Goal: Transaction & Acquisition: Purchase product/service

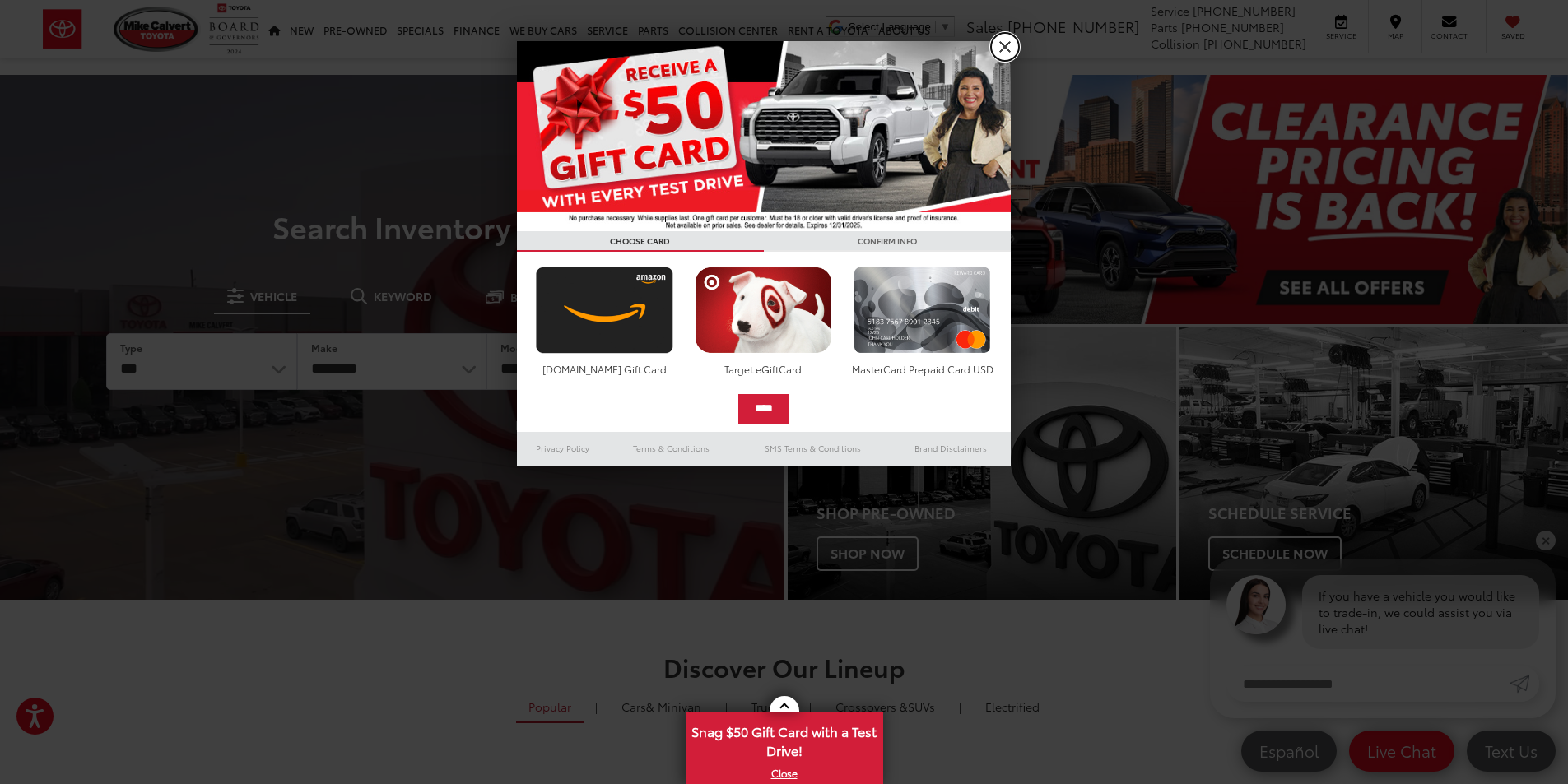
click at [1010, 45] on link "X" at bounding box center [1005, 46] width 28 height 28
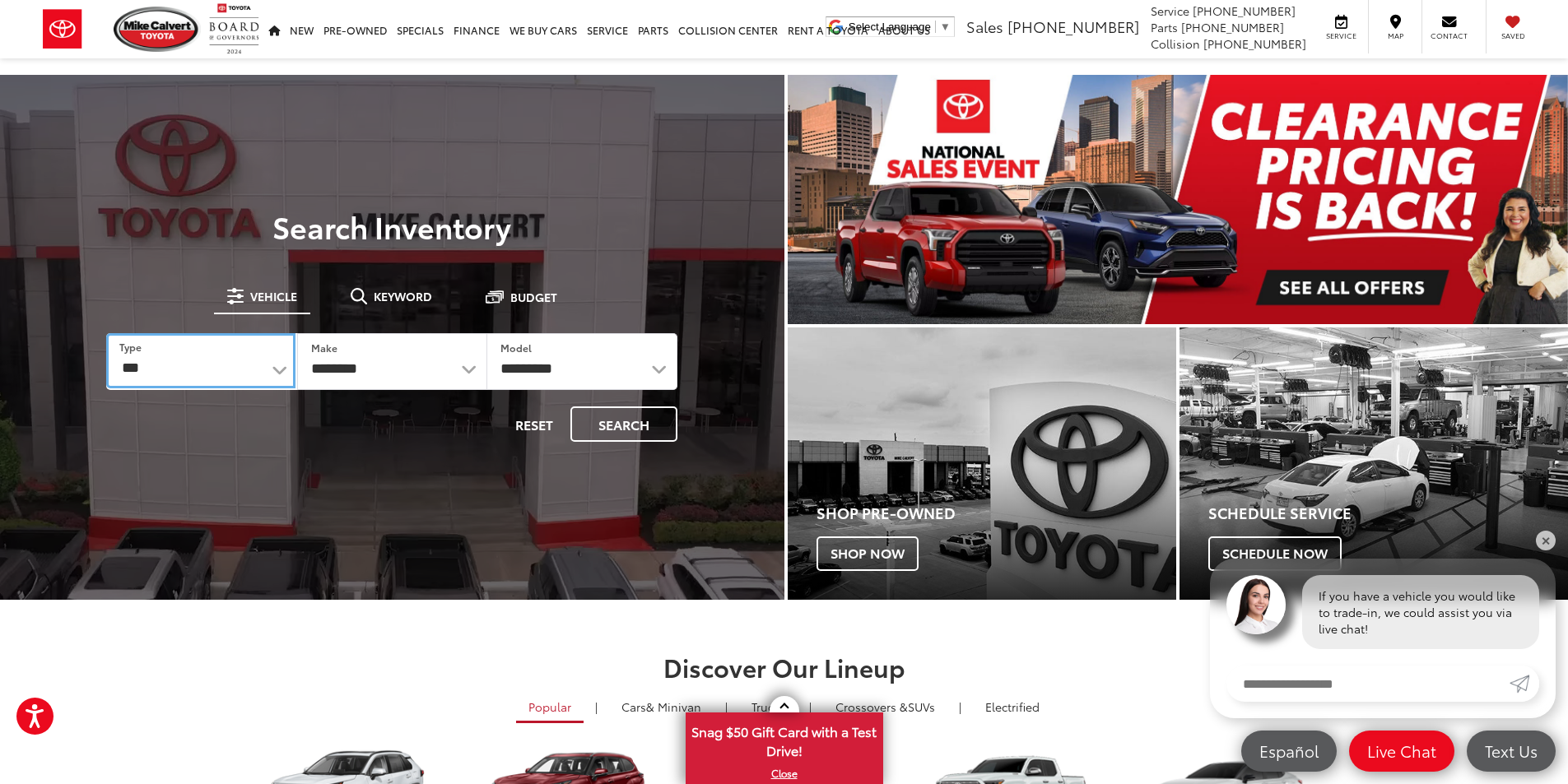
click at [147, 365] on select "*** *** **** *********" at bounding box center [200, 361] width 188 height 55
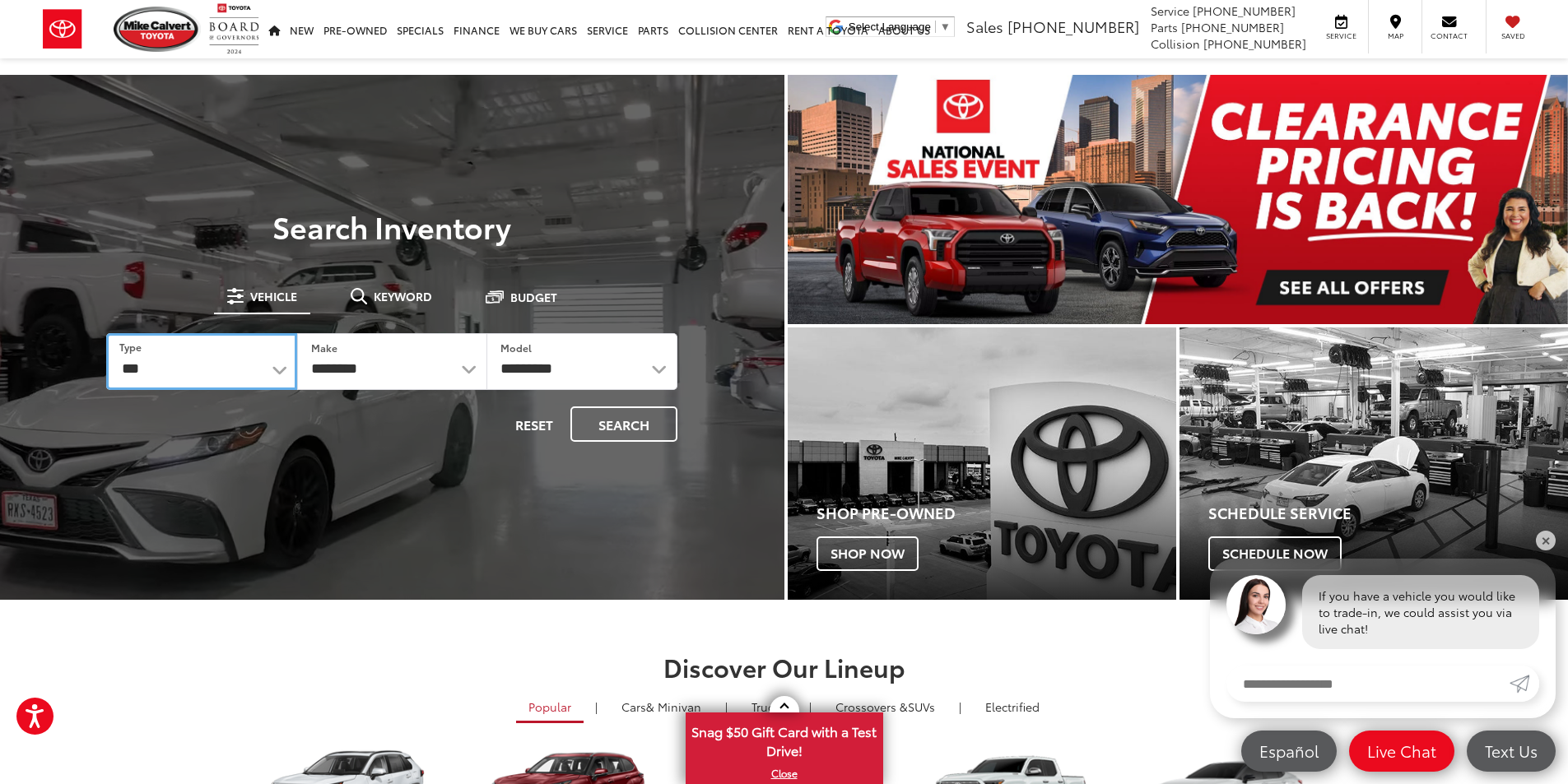
click at [146, 365] on select "*** *** **** *********" at bounding box center [201, 362] width 190 height 57
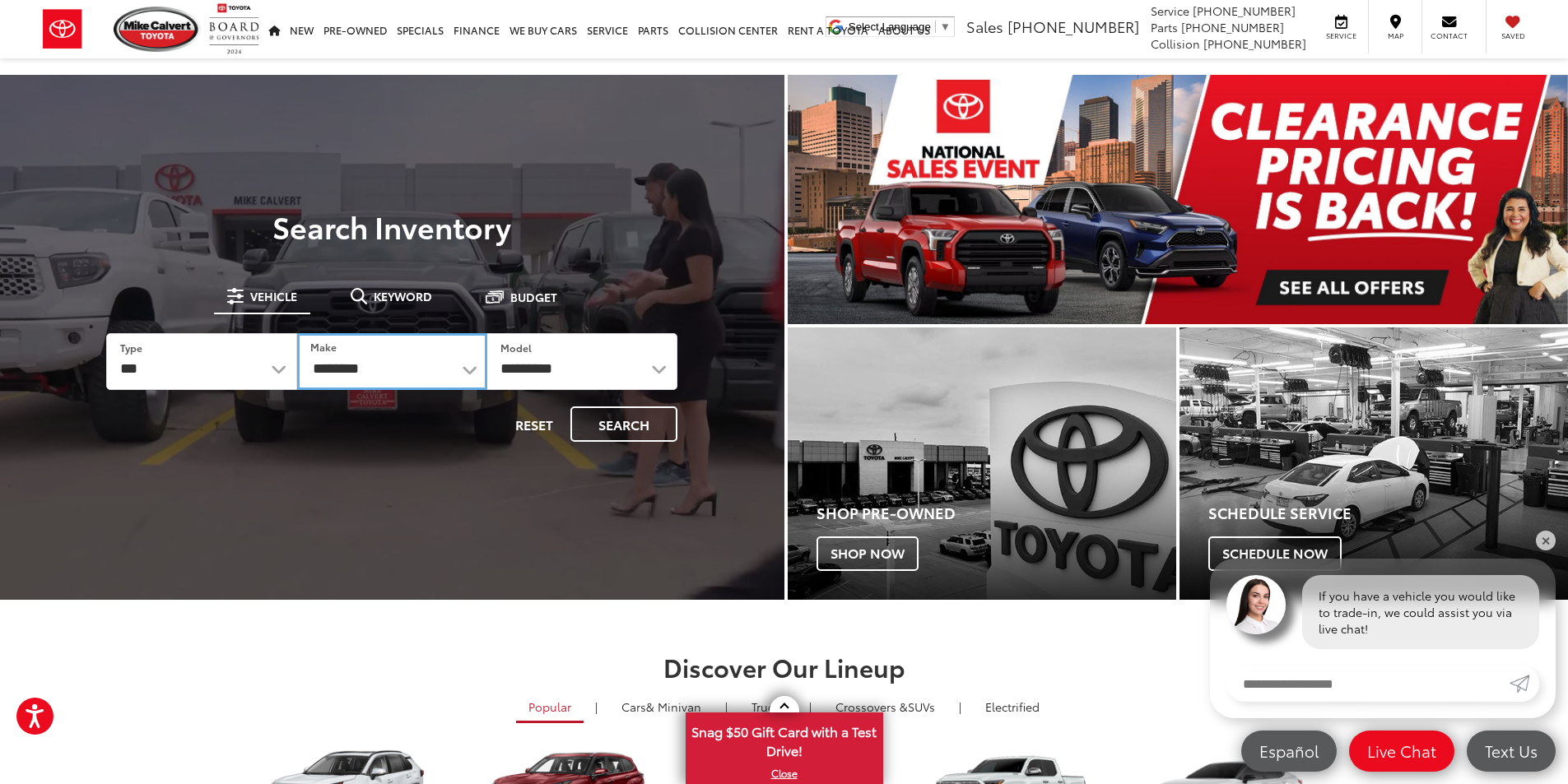
click at [359, 353] on select "**********" at bounding box center [392, 362] width 190 height 57
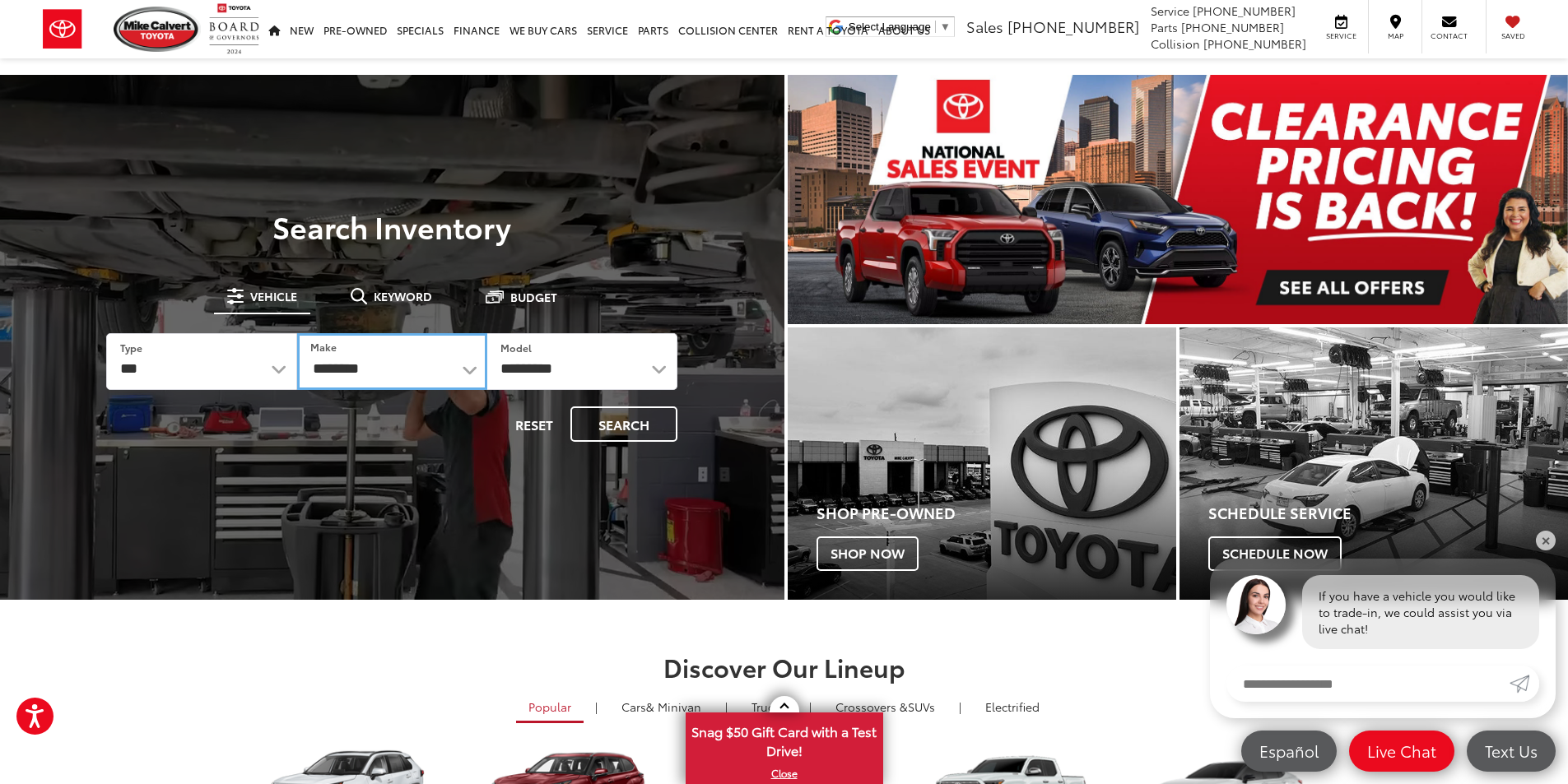
select select "******"
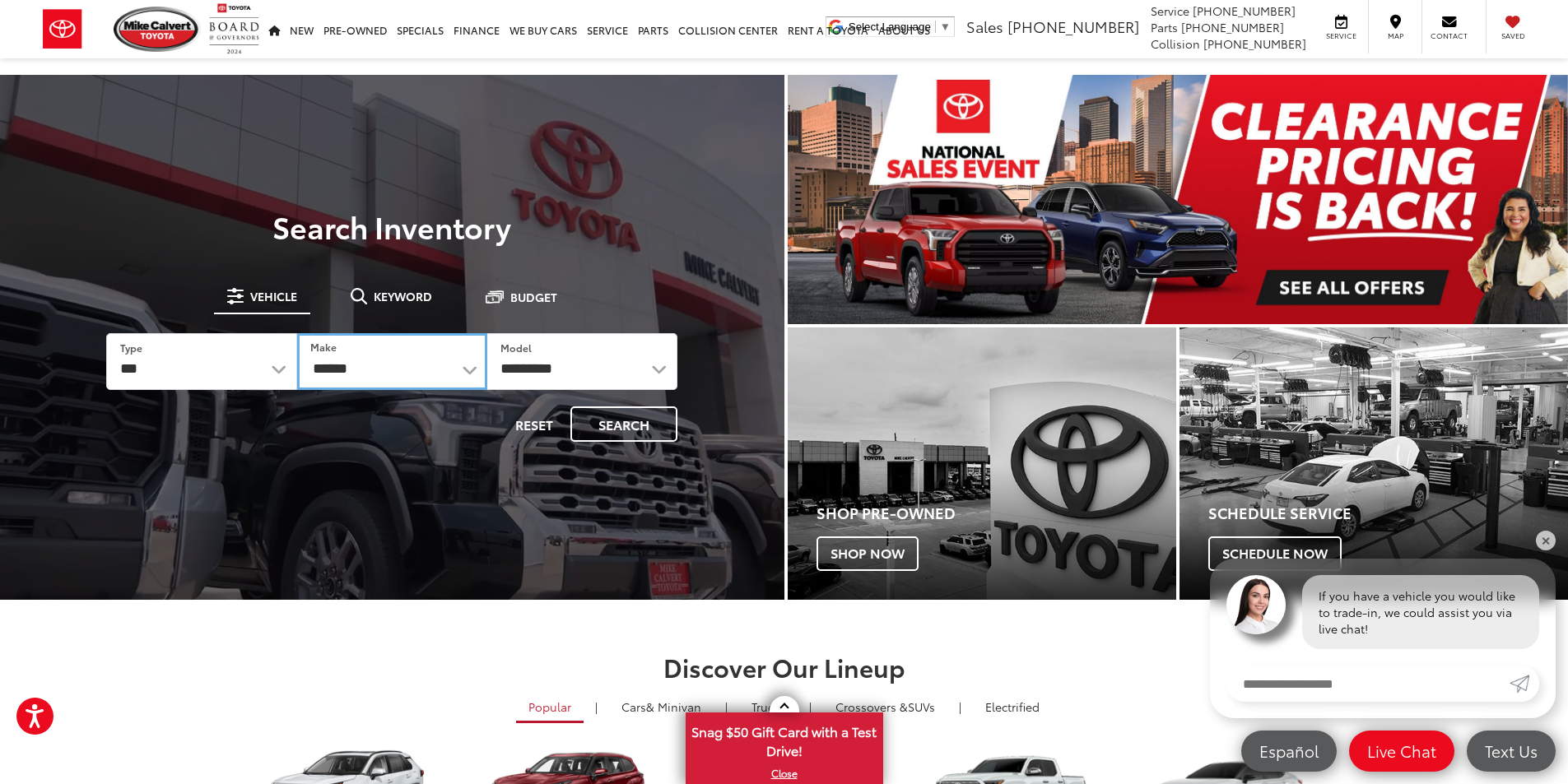
click at [297, 333] on select "**********" at bounding box center [392, 362] width 190 height 57
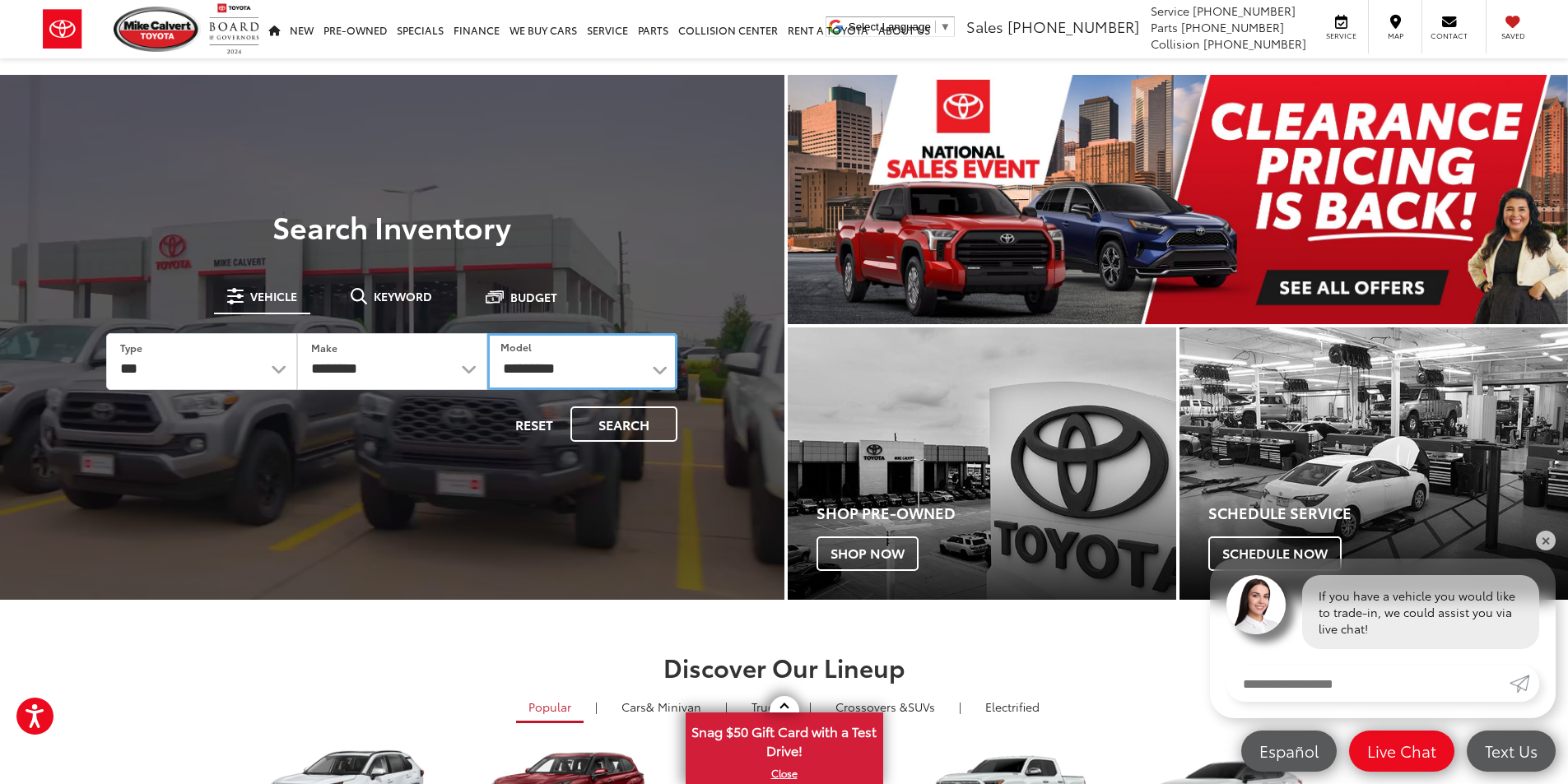
click at [614, 355] on select "**********" at bounding box center [582, 362] width 190 height 57
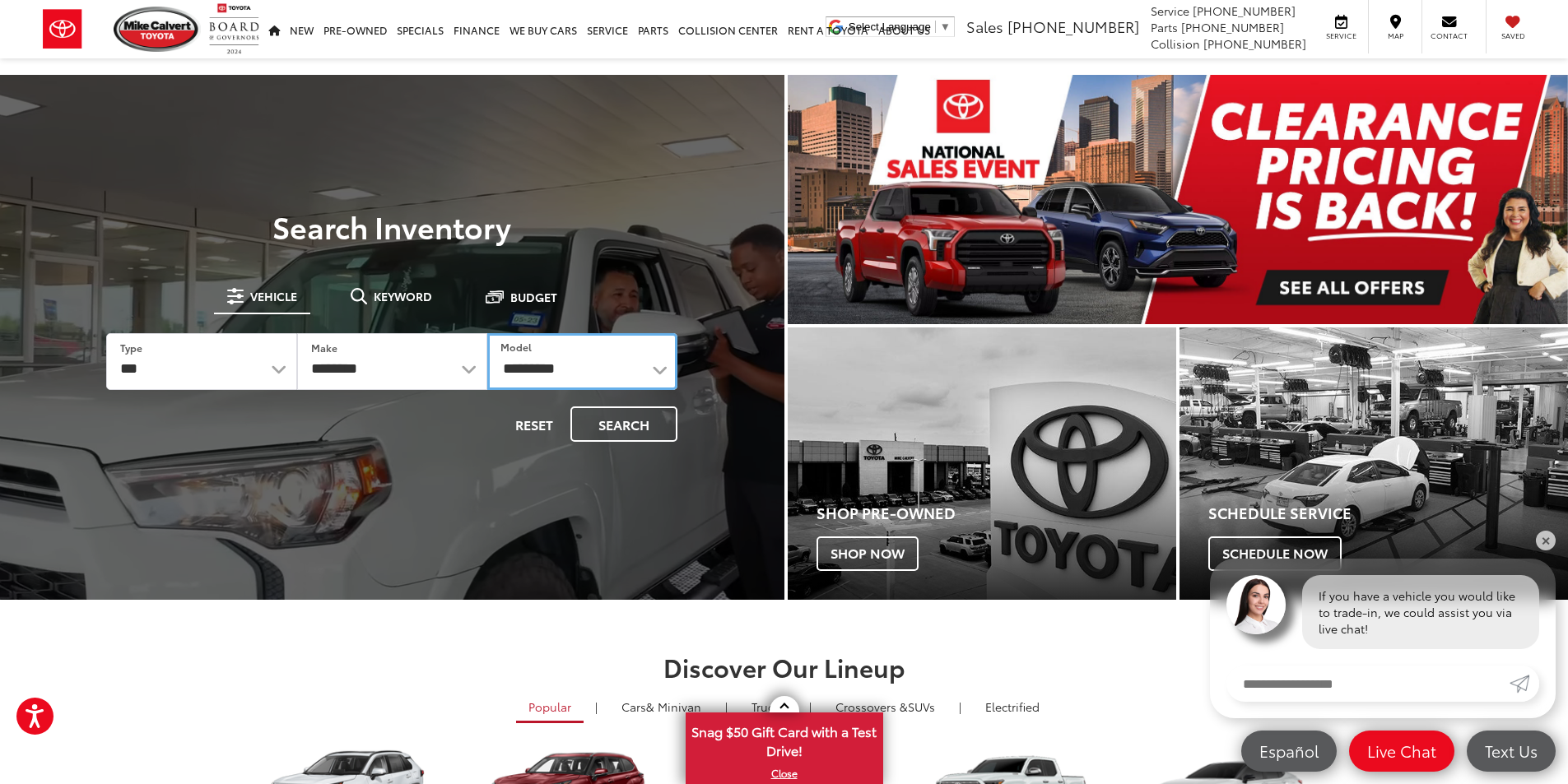
select select "*******"
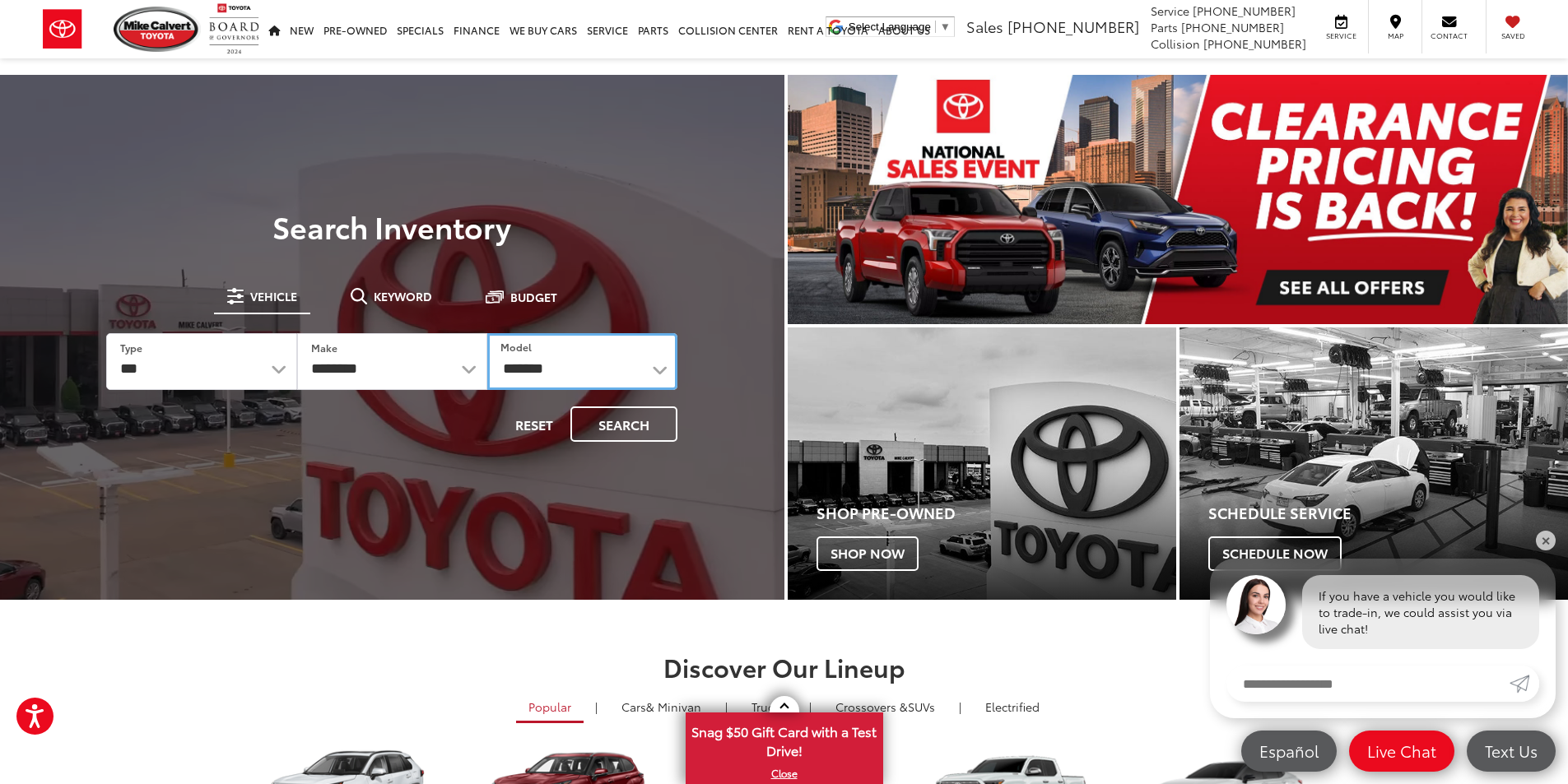
click at [487, 333] on select "**********" at bounding box center [582, 362] width 190 height 57
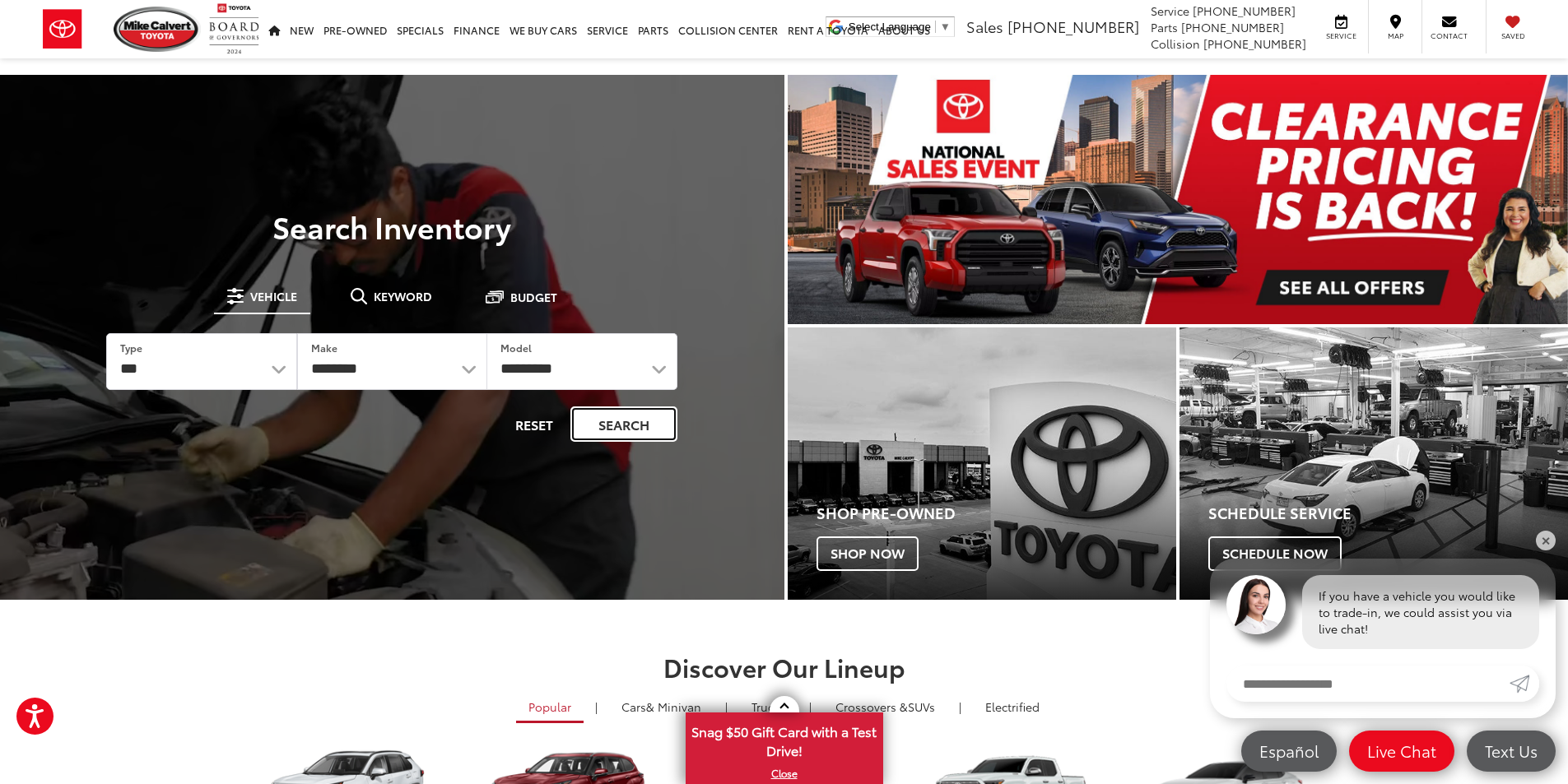
click at [629, 430] on button "Search" at bounding box center [624, 424] width 107 height 36
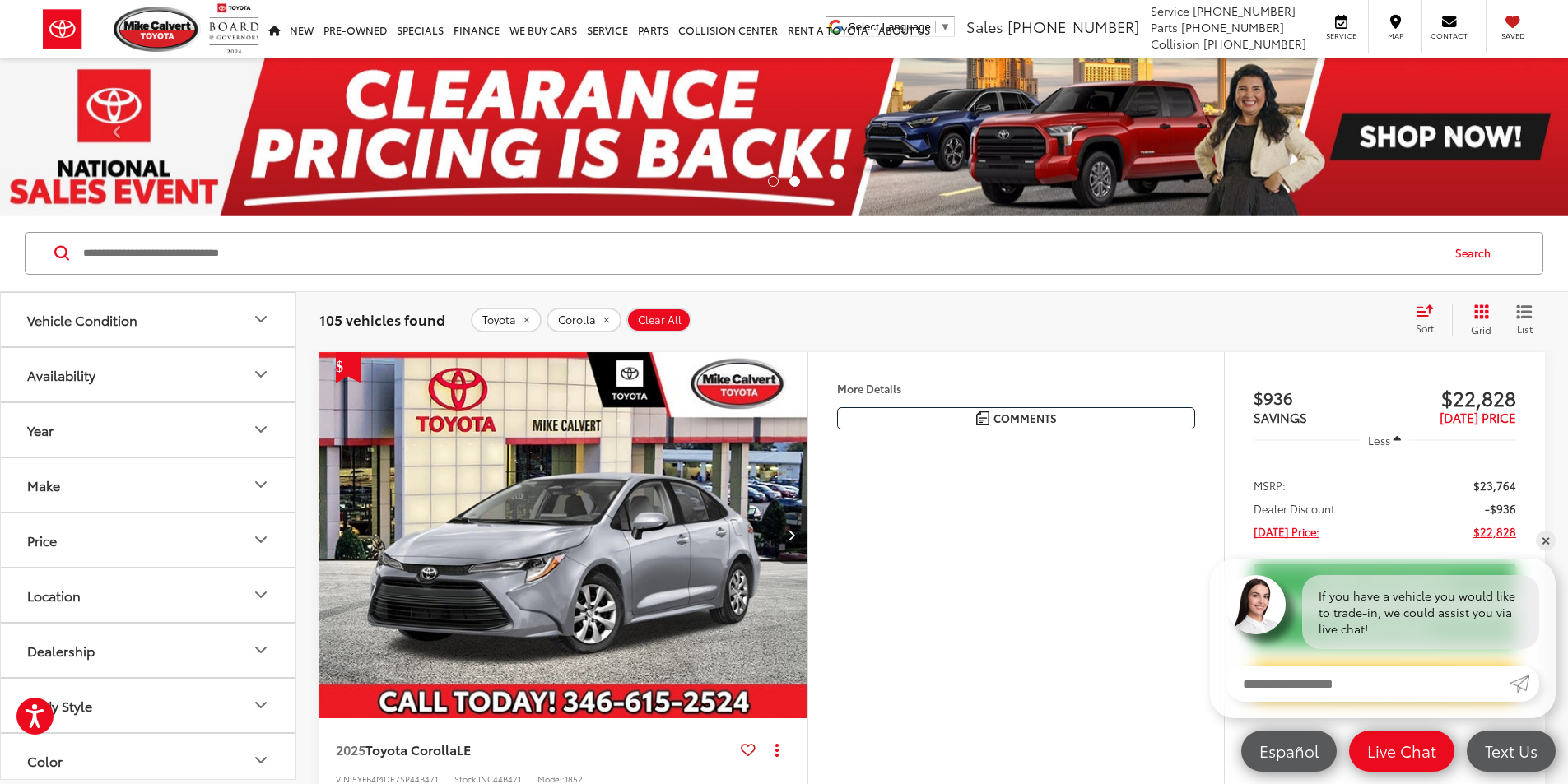
click at [102, 581] on button "Location" at bounding box center [149, 595] width 296 height 53
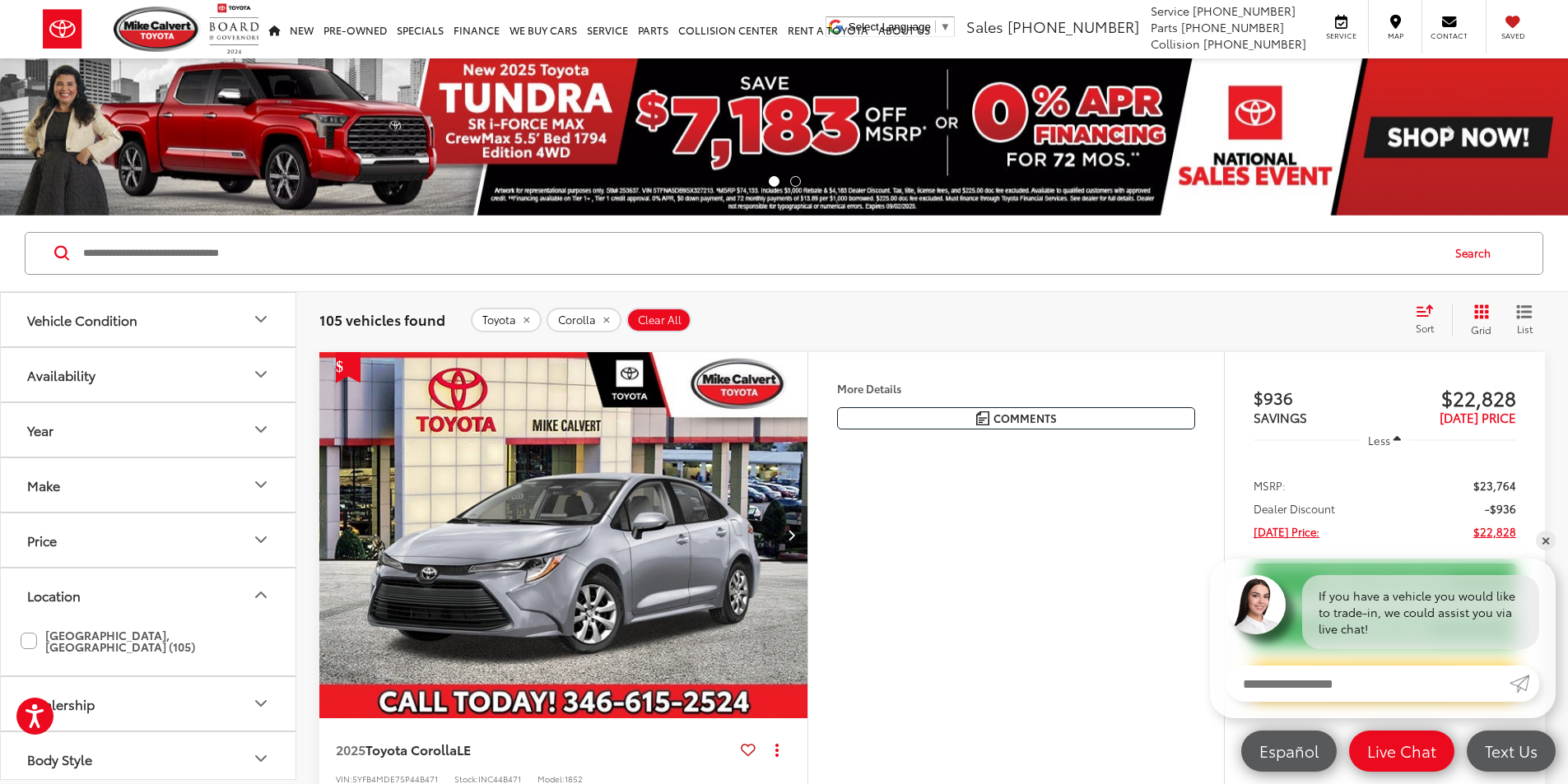
click at [32, 633] on label "Houston, TX (105)" at bounding box center [148, 641] width 256 height 38
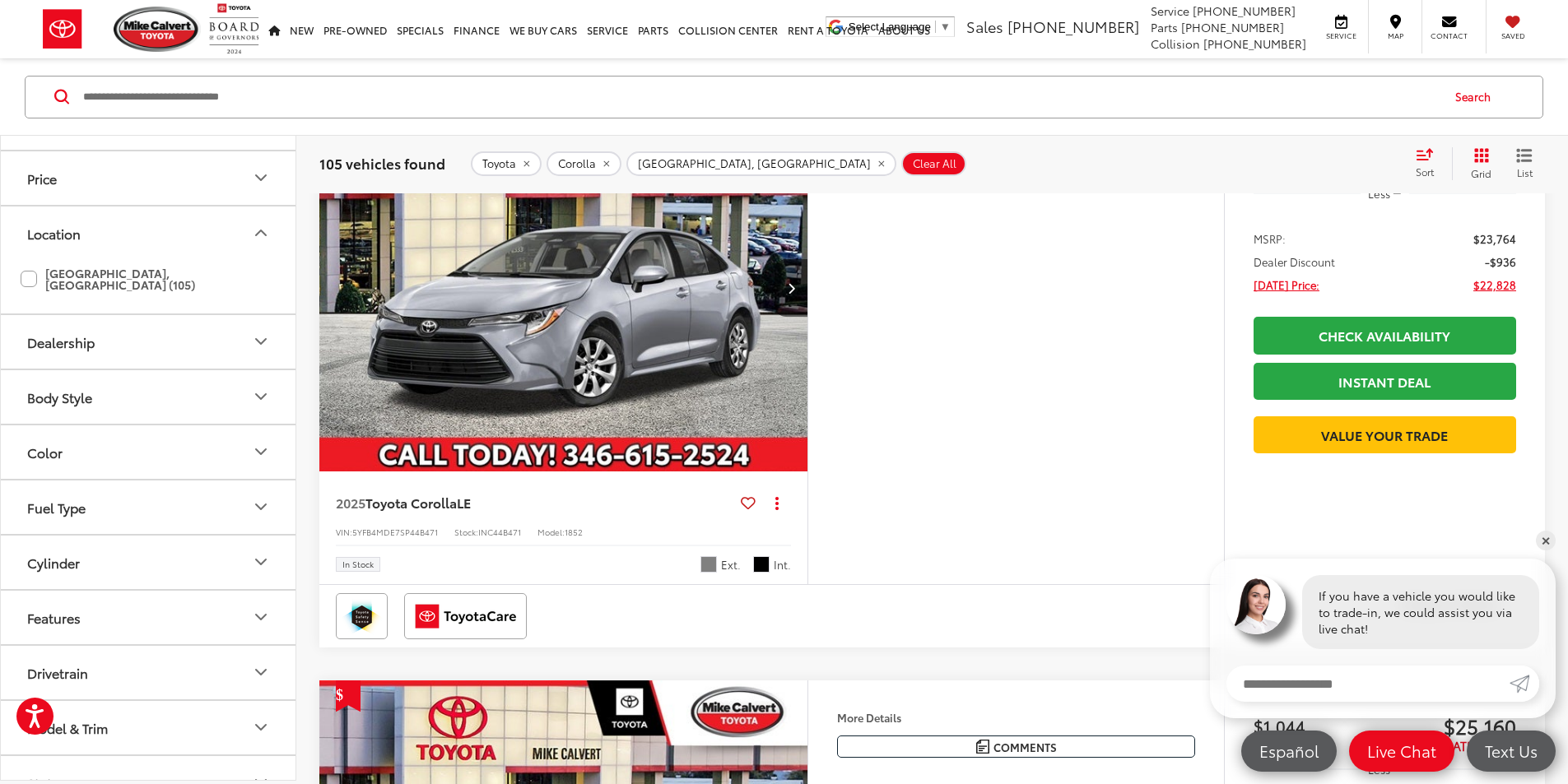
scroll to position [247, 0]
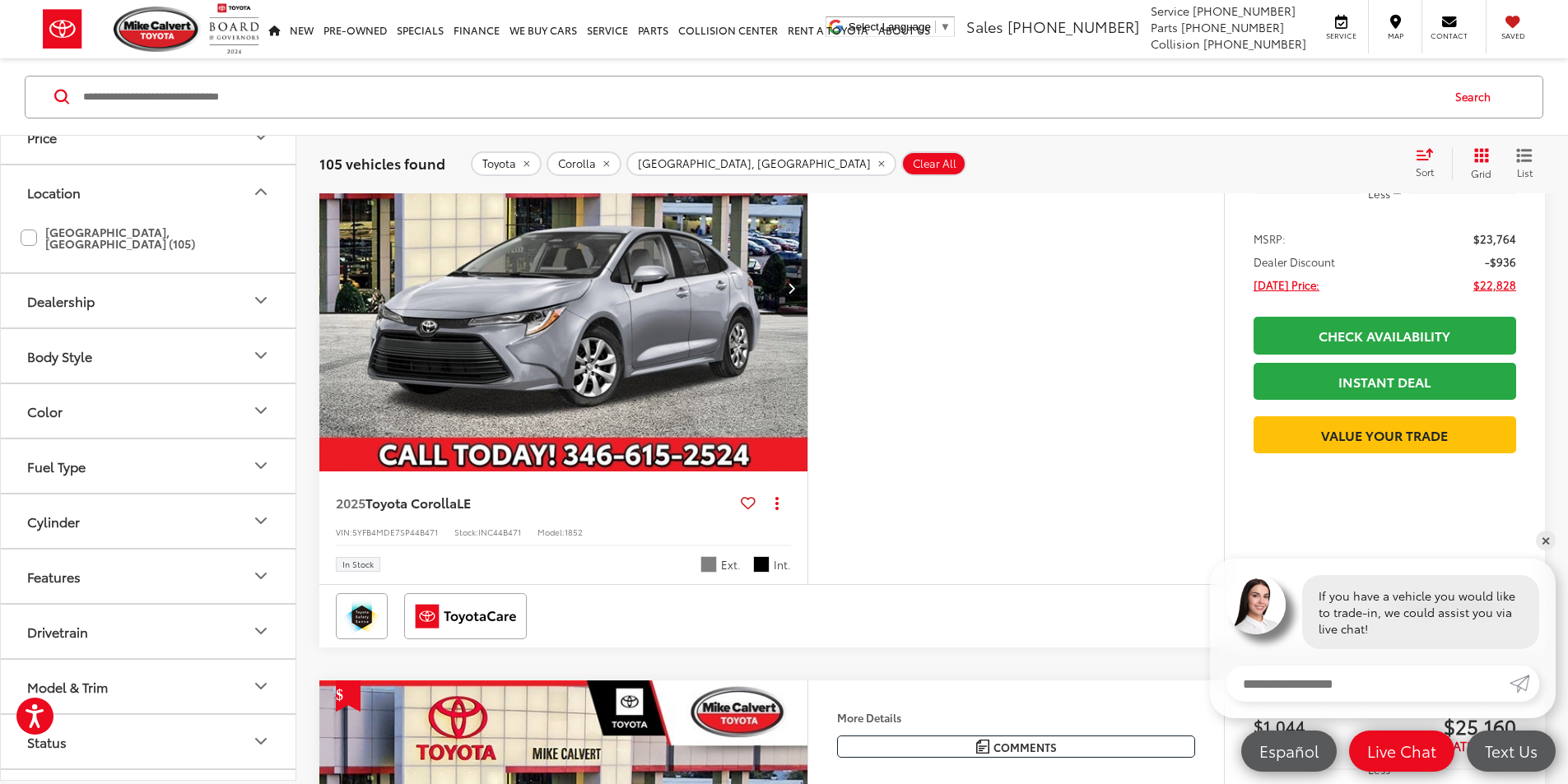
click at [133, 394] on button "Color" at bounding box center [149, 410] width 296 height 53
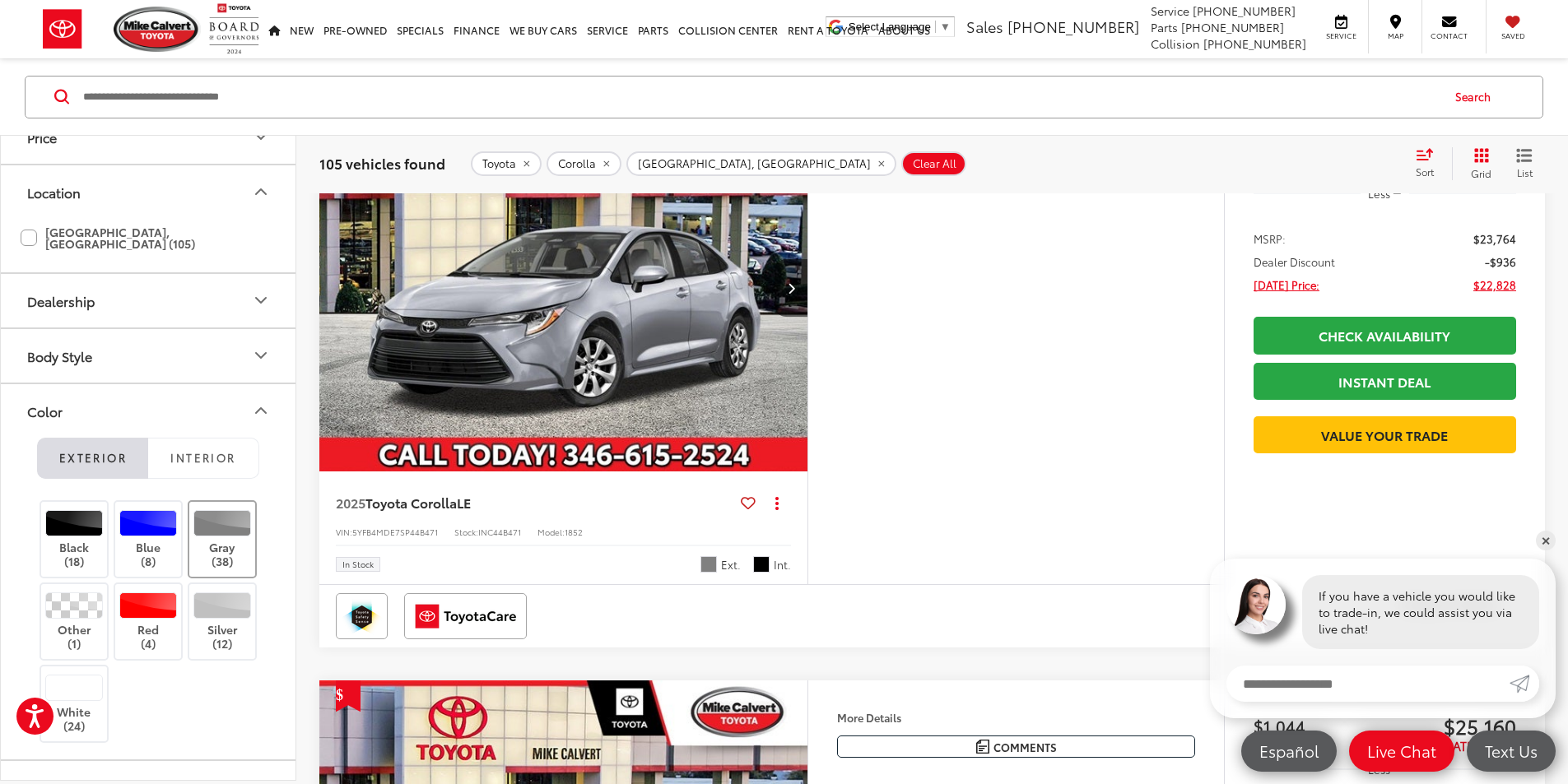
click at [222, 520] on div at bounding box center [222, 523] width 58 height 27
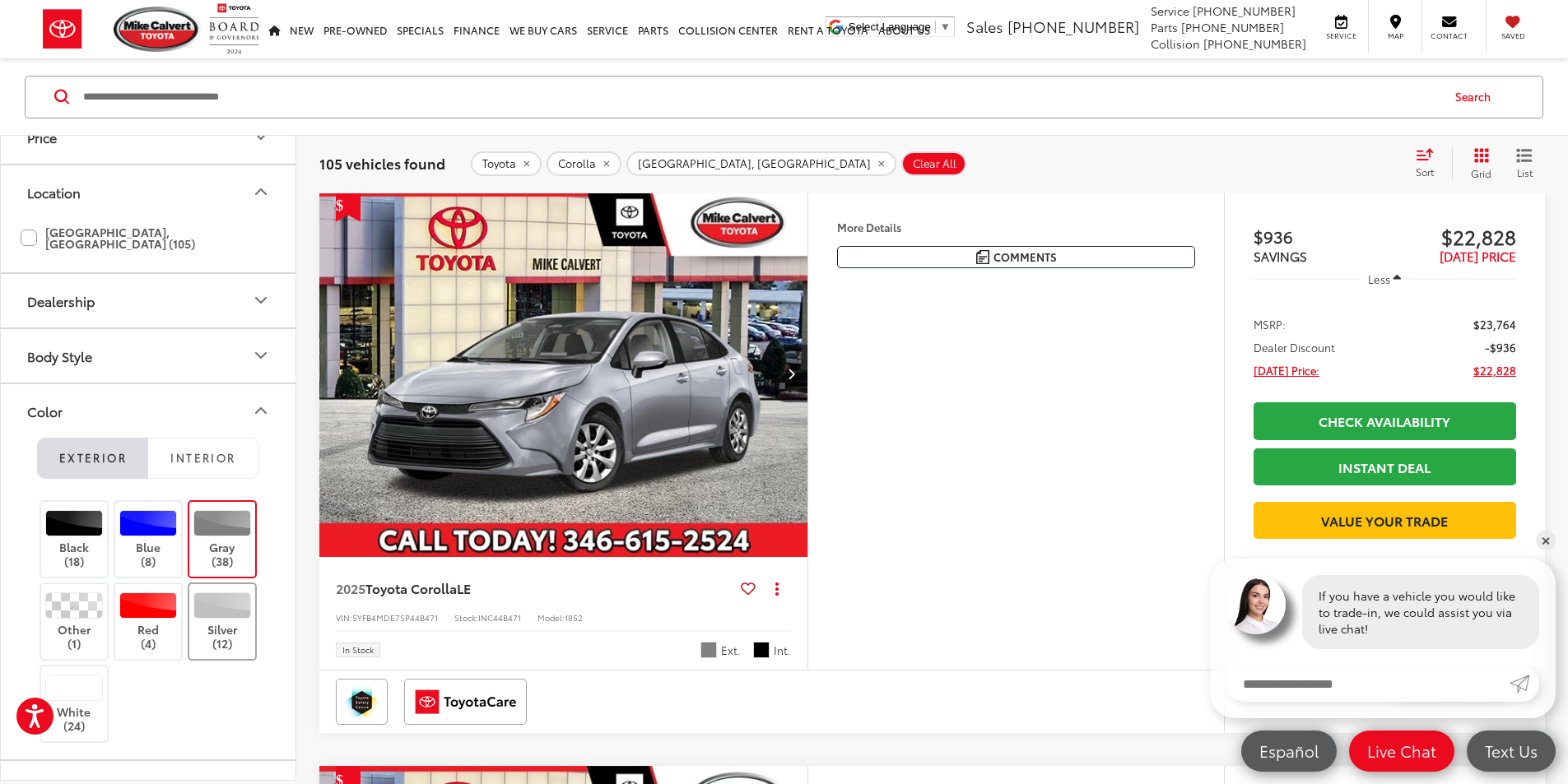
scroll to position [157, 0]
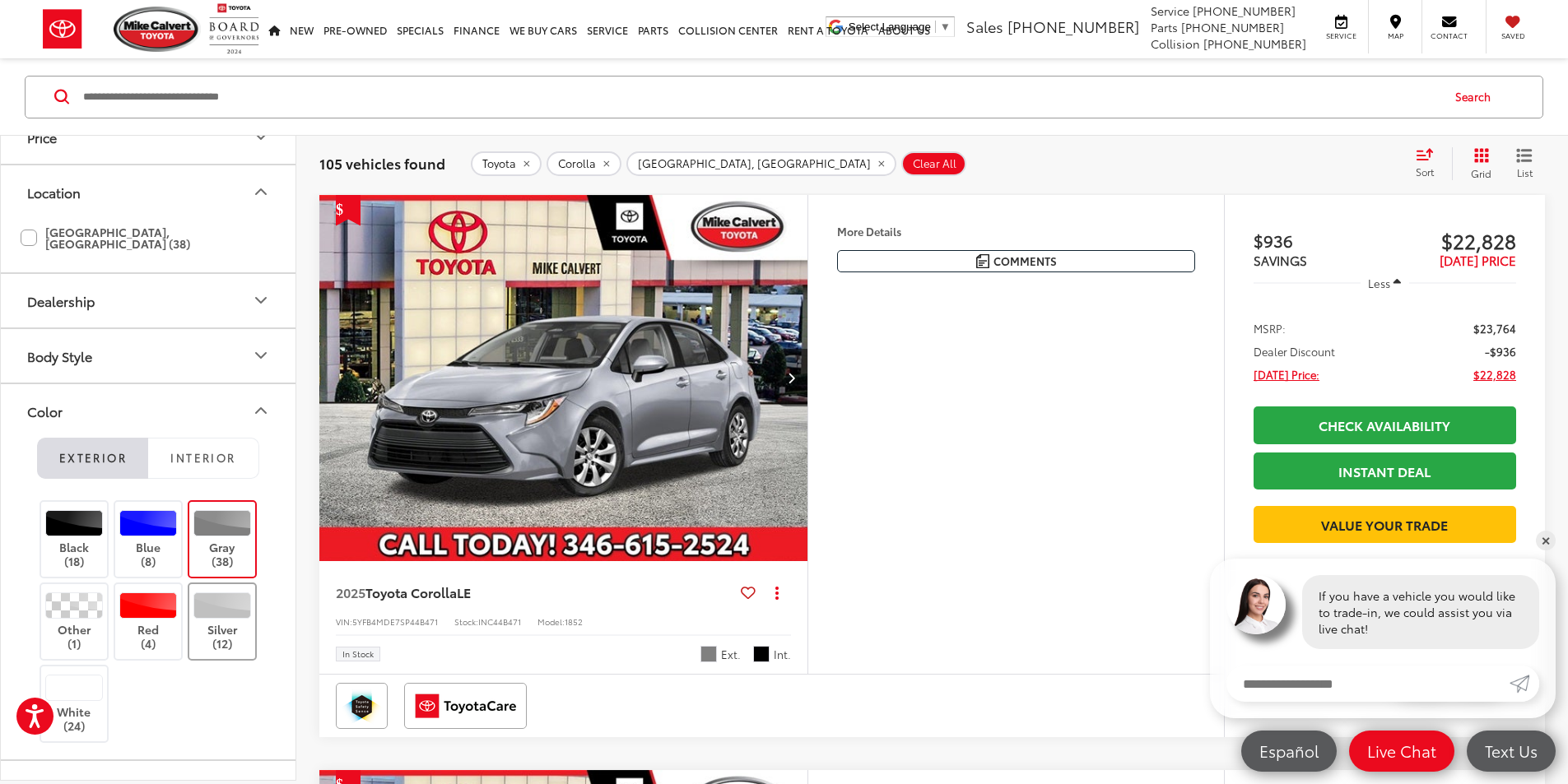
click at [233, 603] on div at bounding box center [222, 606] width 58 height 27
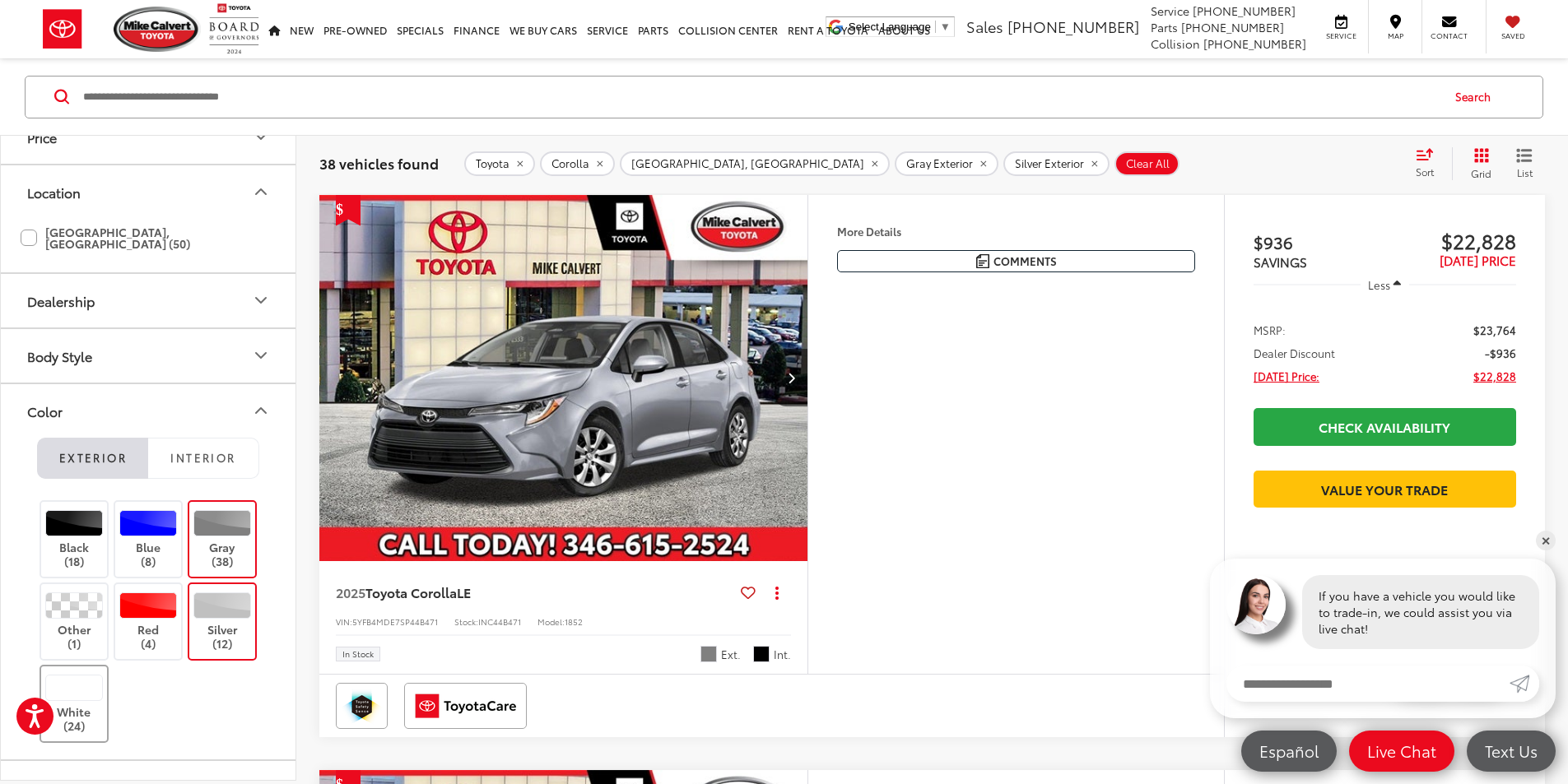
click at [77, 686] on div at bounding box center [74, 687] width 58 height 27
click at [214, 450] on span "Interior" at bounding box center [203, 457] width 65 height 15
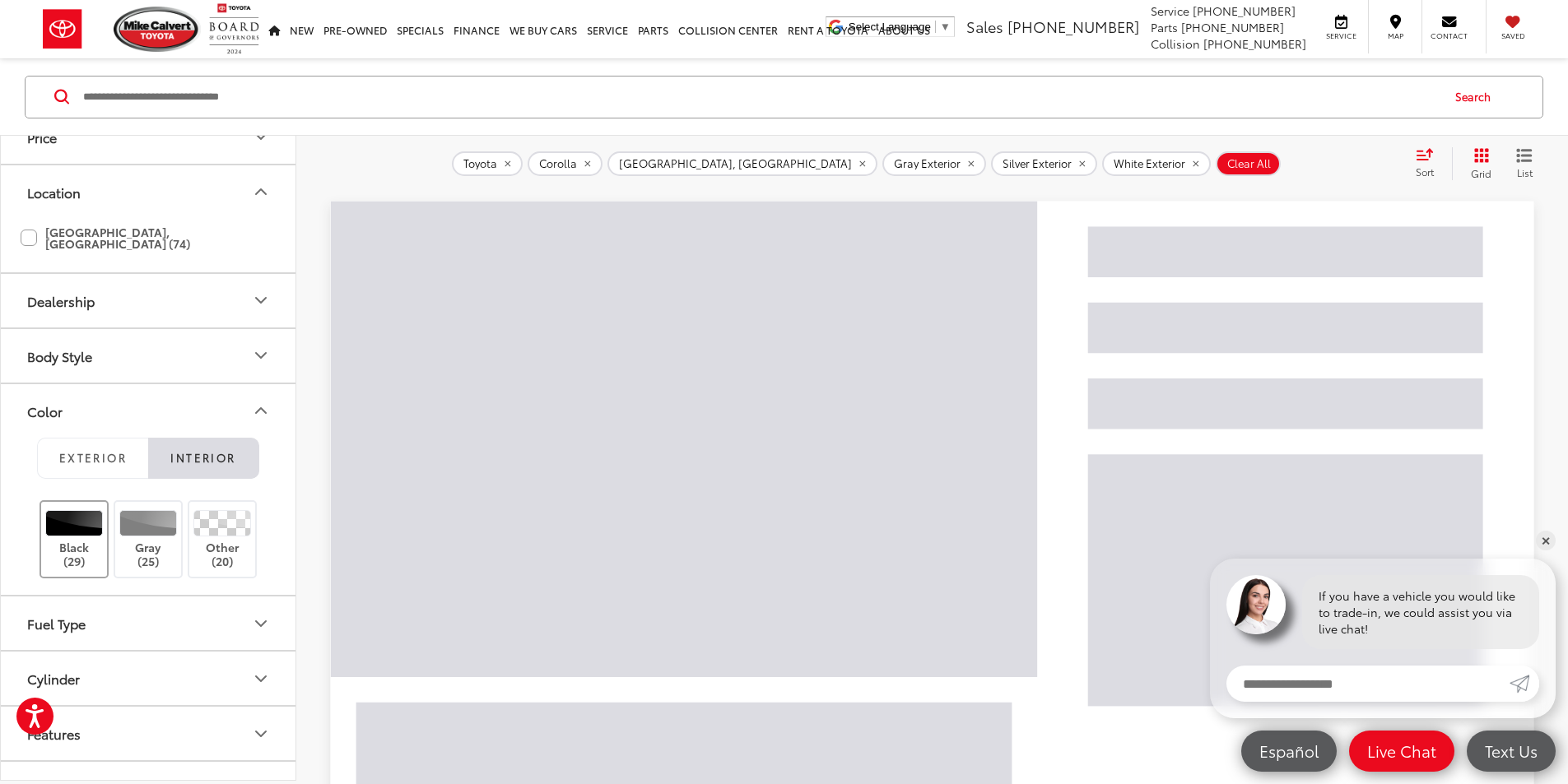
click at [92, 512] on div at bounding box center [74, 523] width 58 height 27
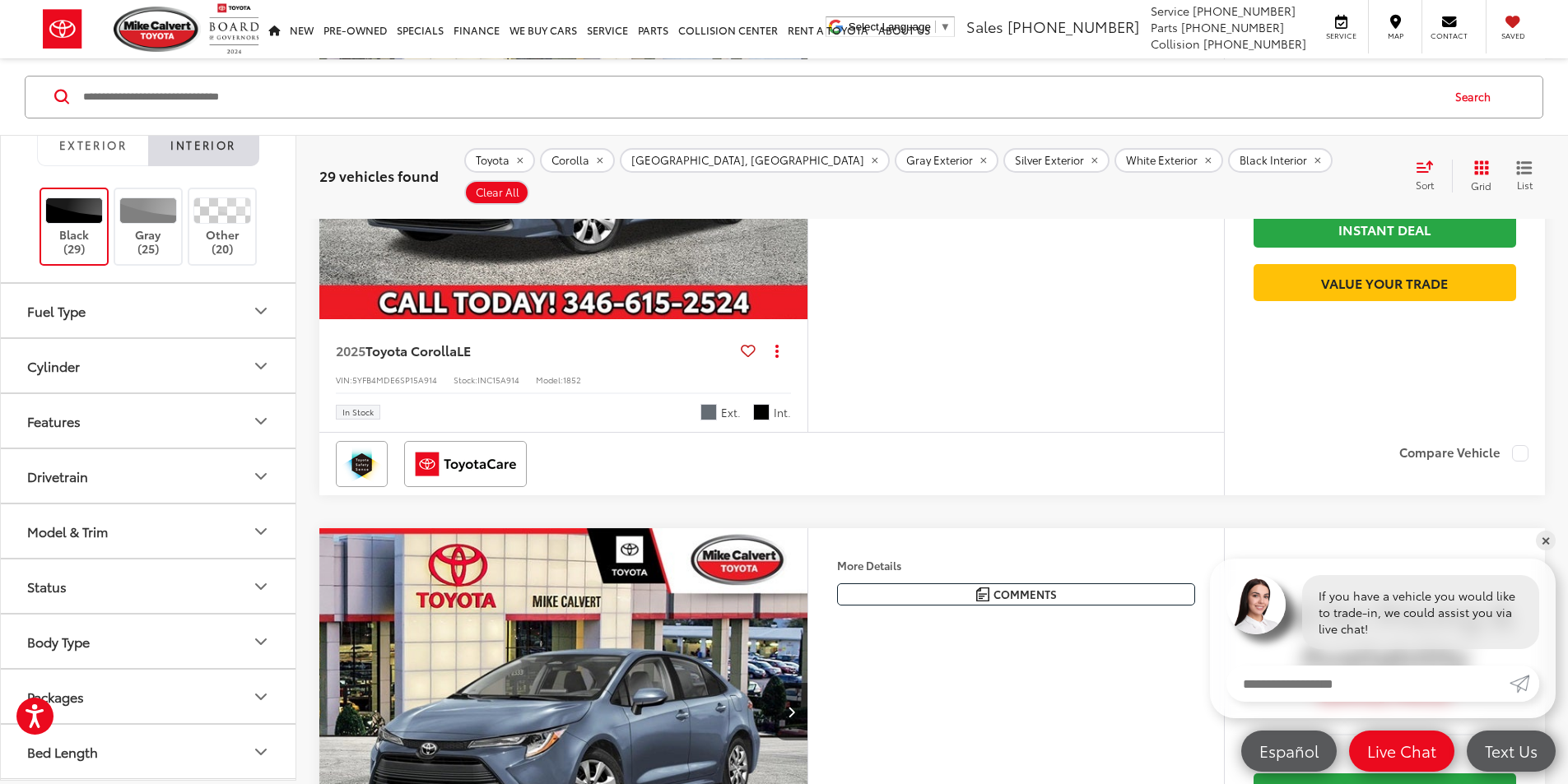
scroll to position [2316, 0]
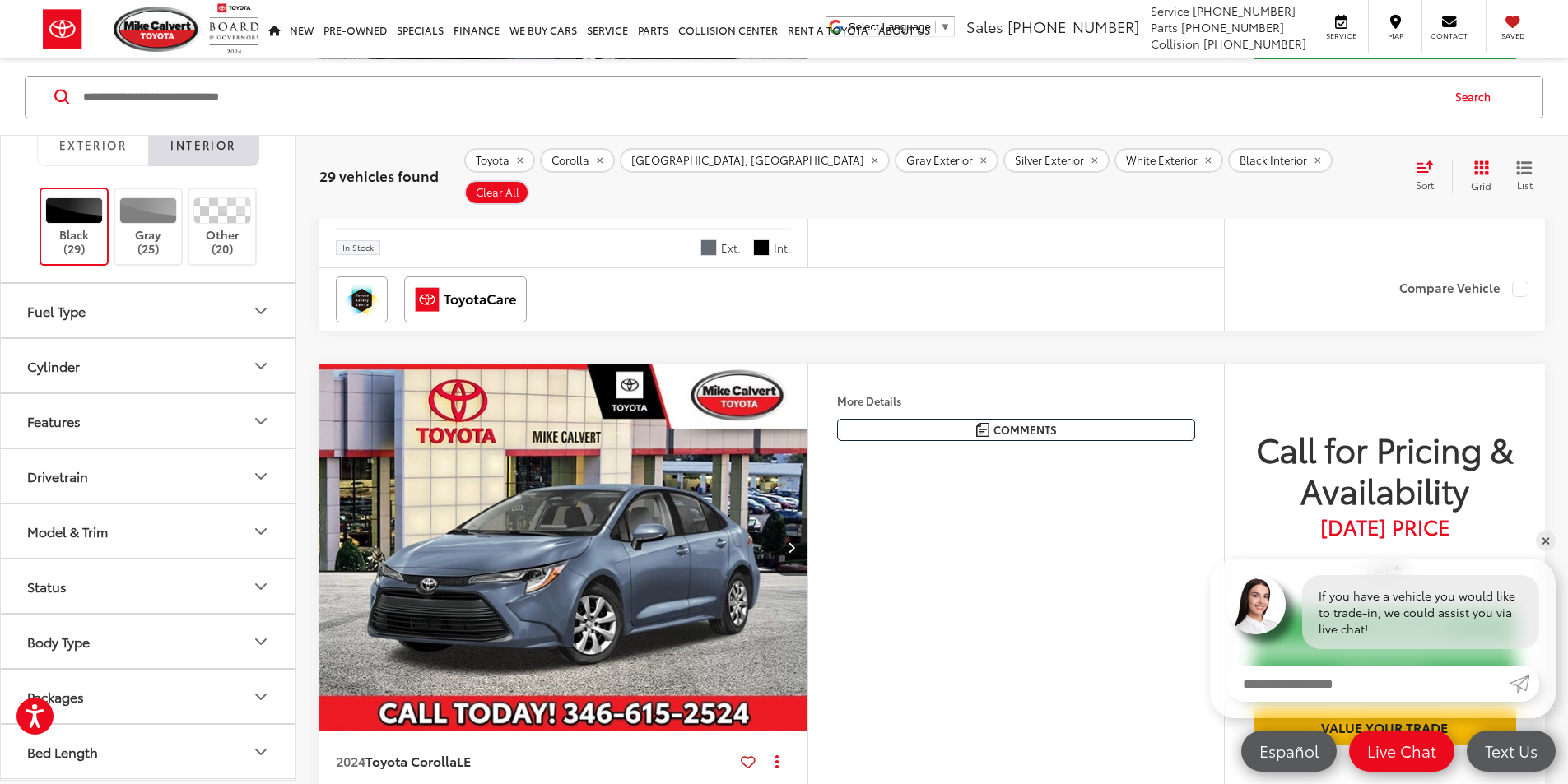
click at [102, 583] on button "Status" at bounding box center [149, 586] width 296 height 53
click at [32, 656] on label "In Stock (7)" at bounding box center [64, 654] width 87 height 28
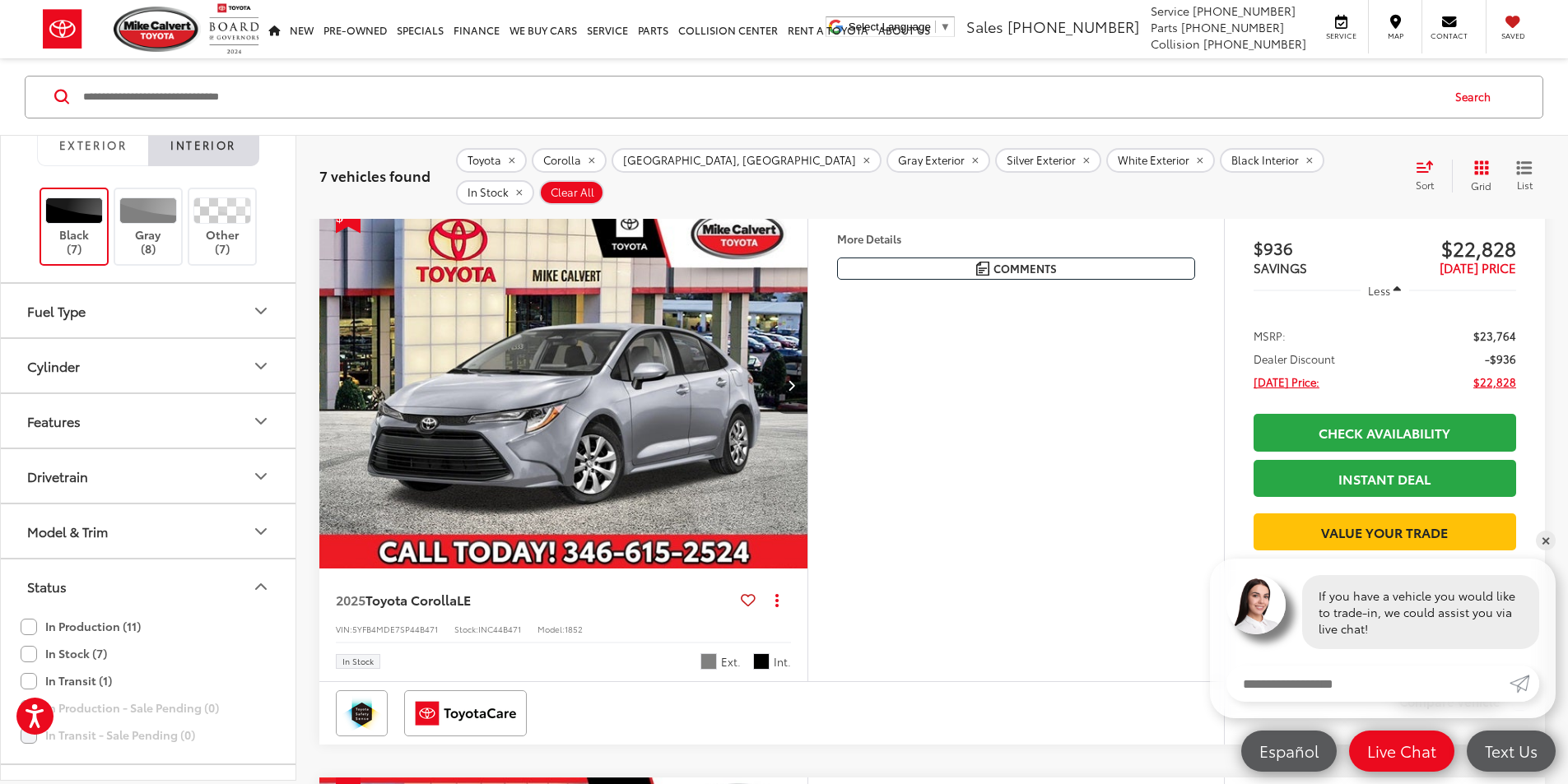
scroll to position [133, 0]
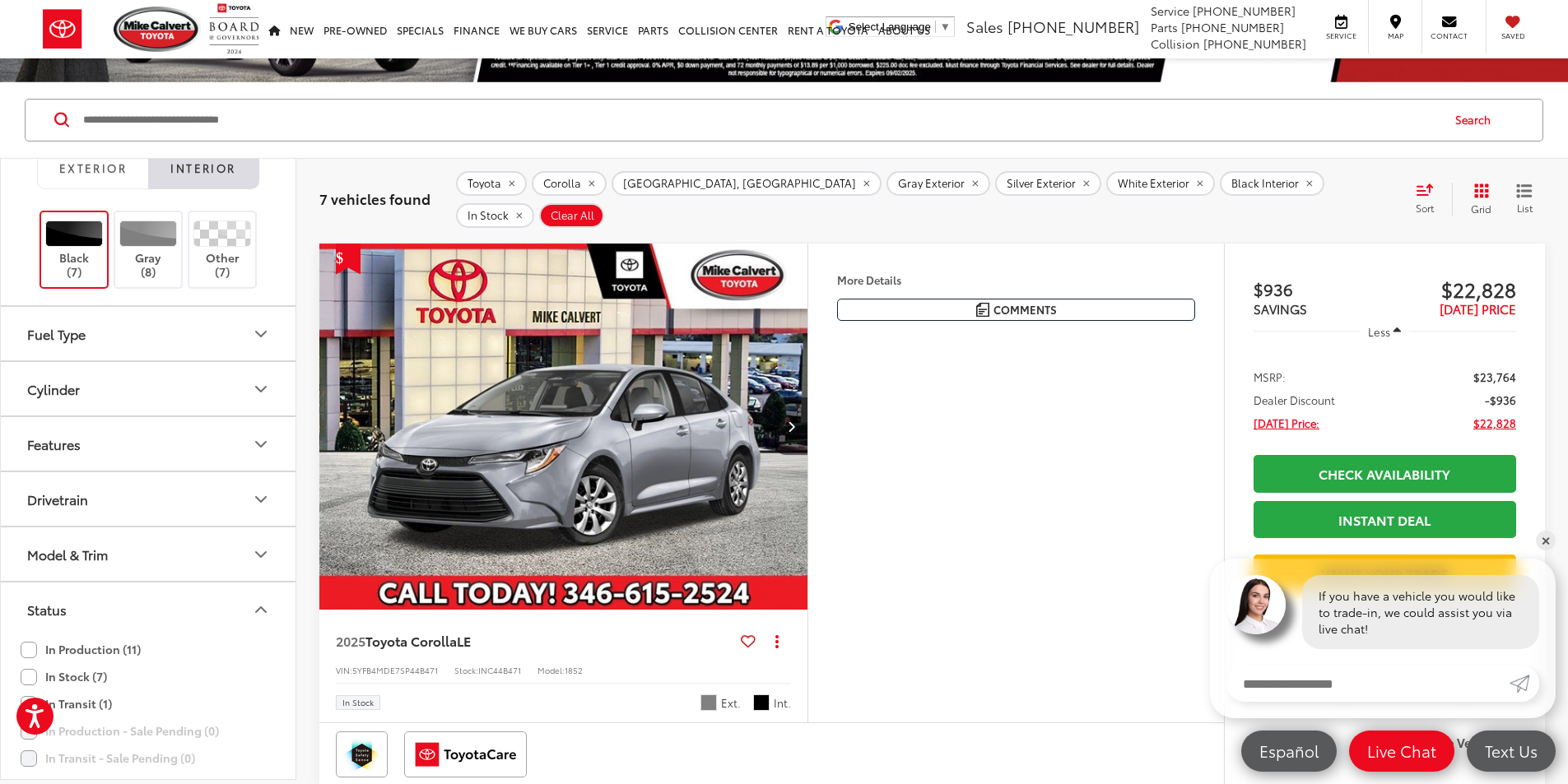
click at [633, 450] on img "2025 Toyota Corolla LE 0" at bounding box center [563, 427] width 490 height 368
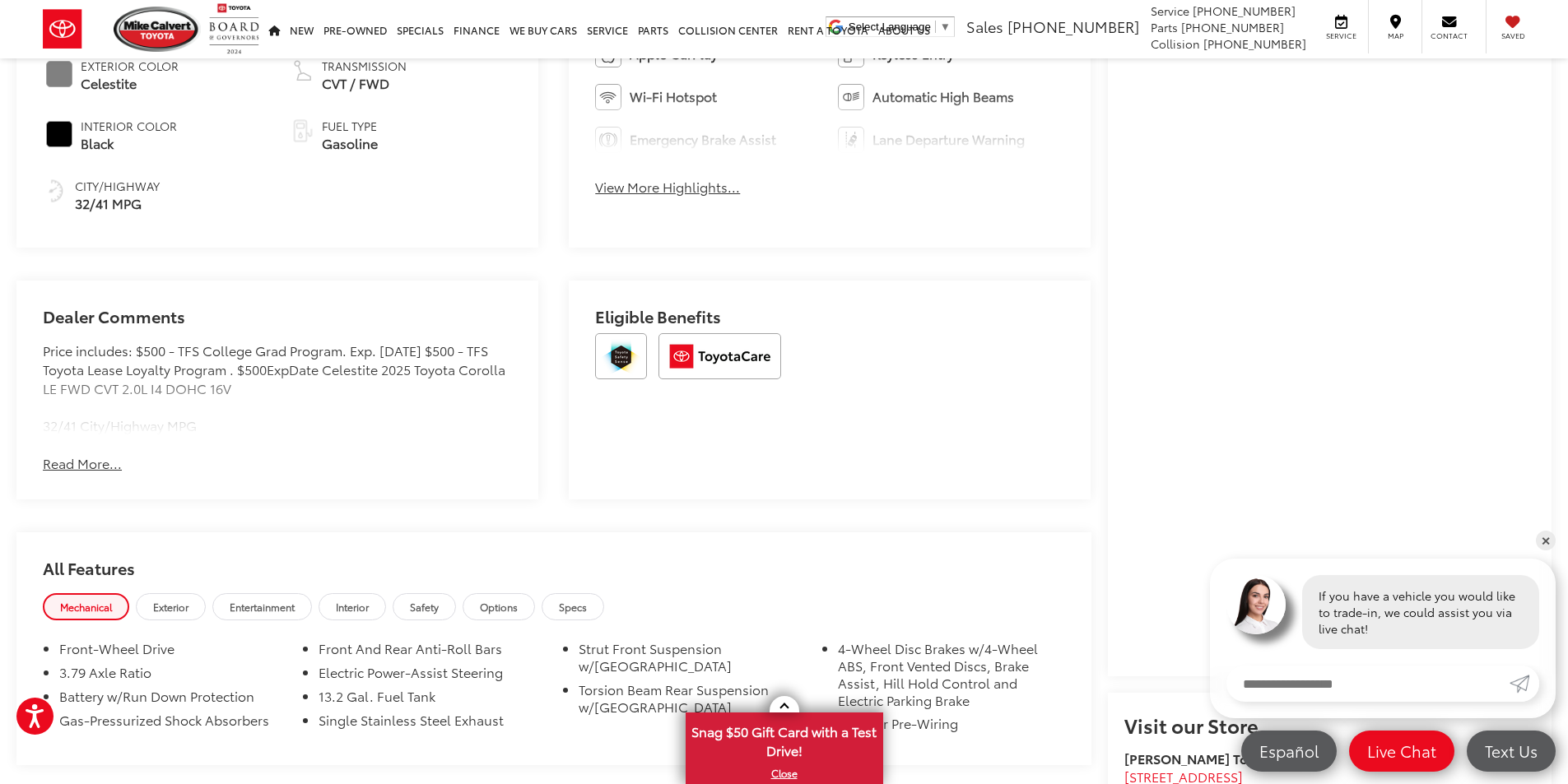
scroll to position [1398, 0]
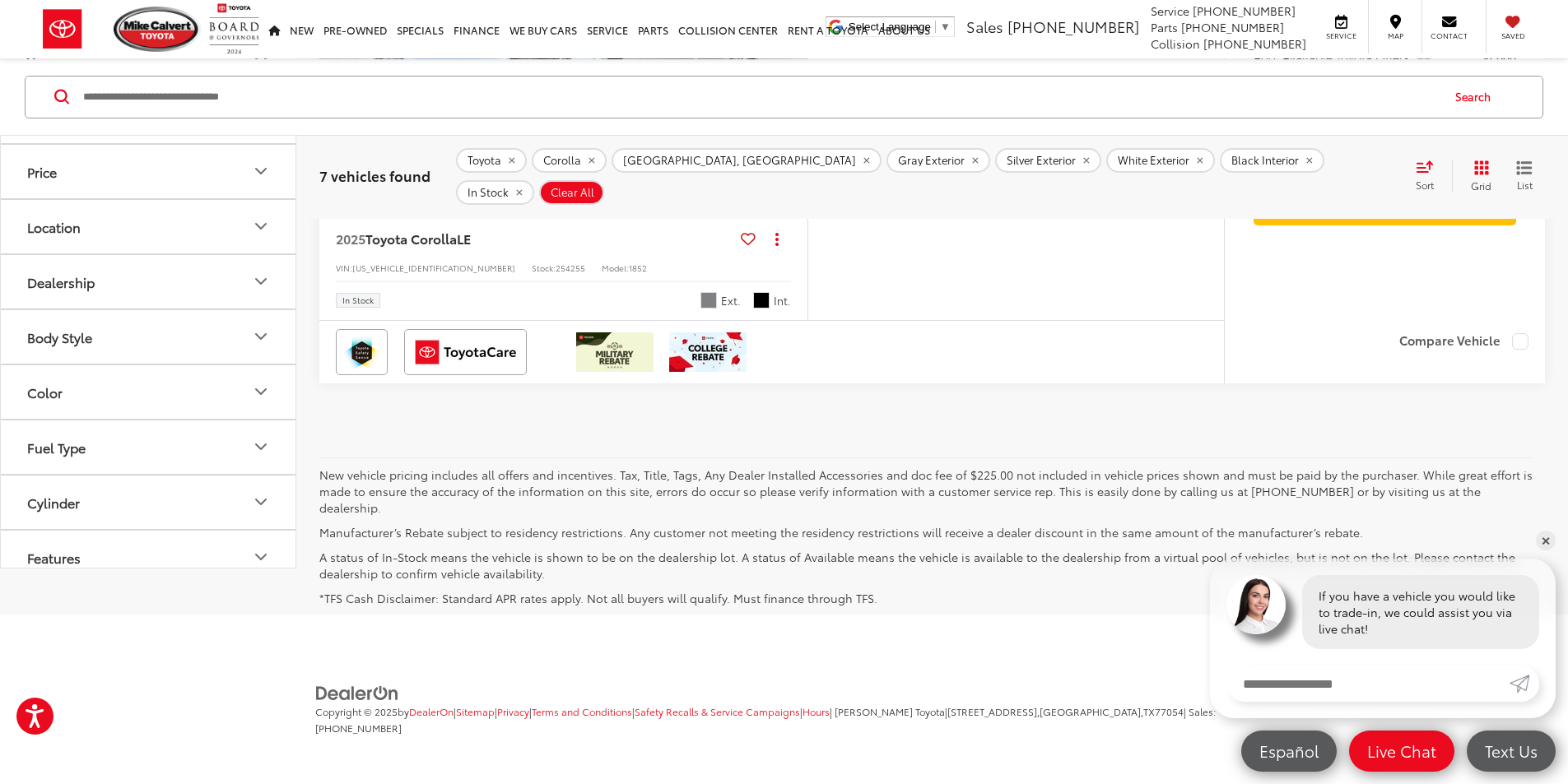
scroll to position [4165, 0]
click at [576, 208] on img "2025 Toyota Corolla LE 0" at bounding box center [563, 24] width 490 height 368
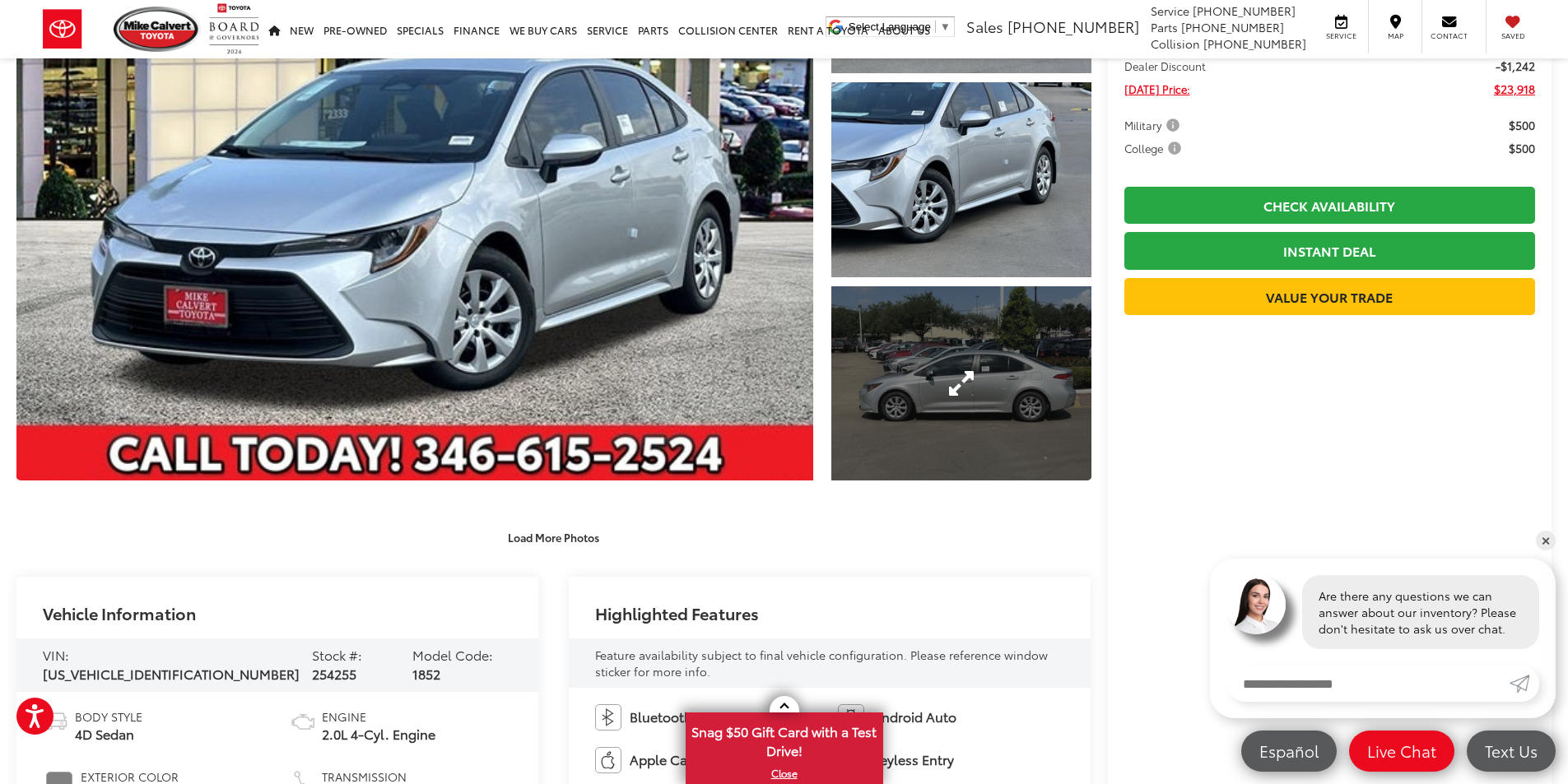
scroll to position [247, 0]
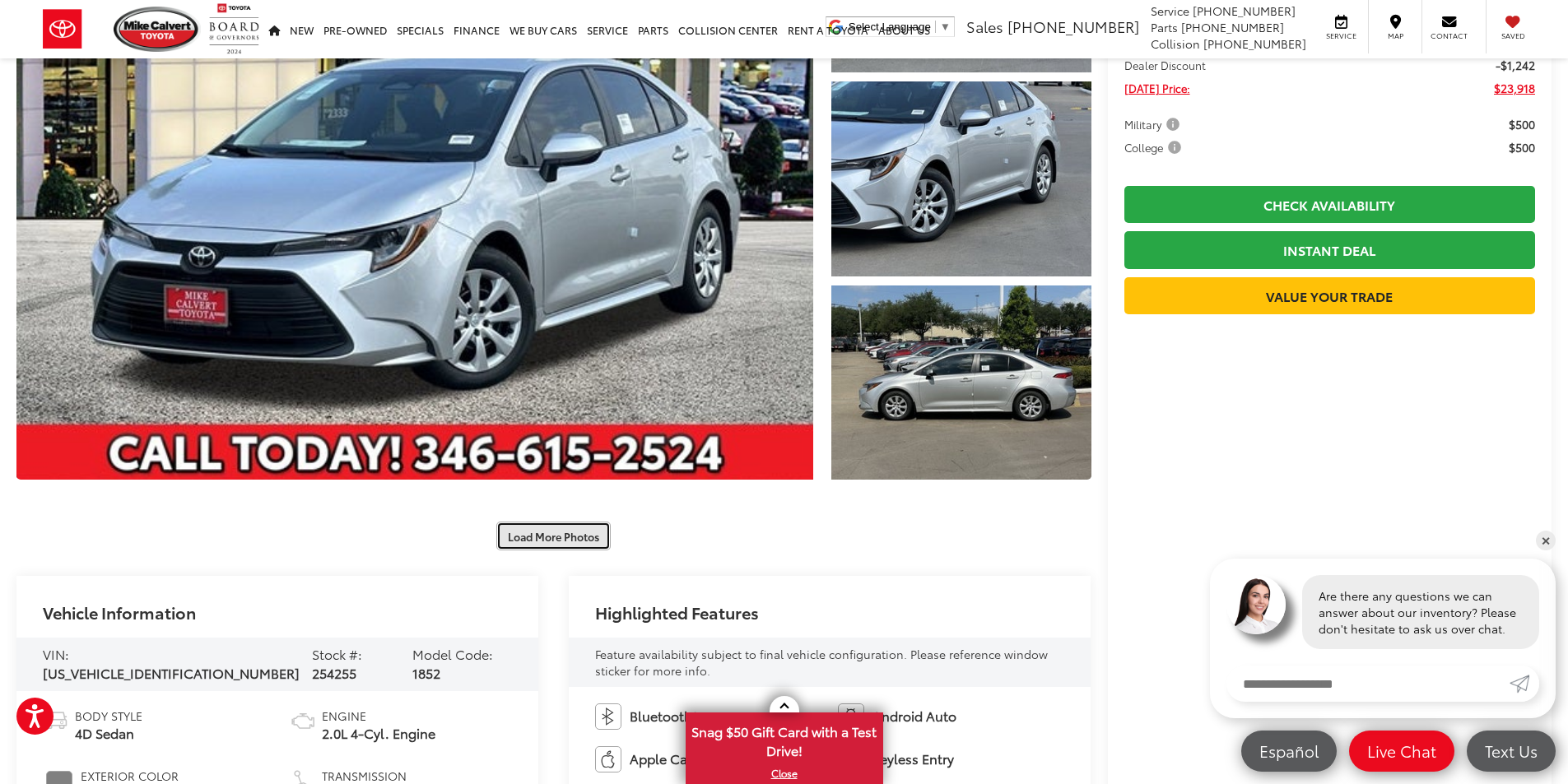
click at [556, 534] on button "Load More Photos" at bounding box center [554, 535] width 114 height 29
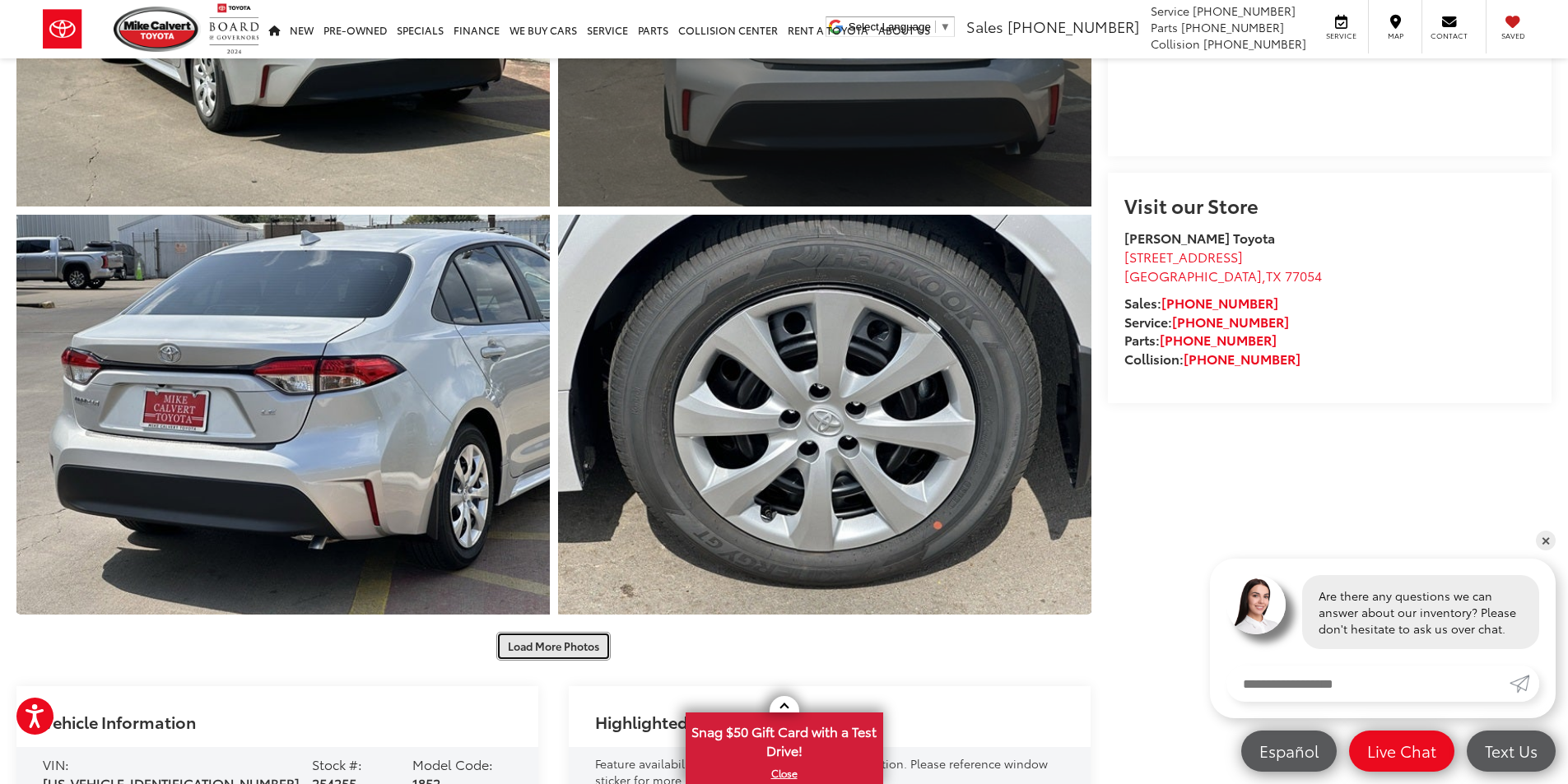
scroll to position [1234, 0]
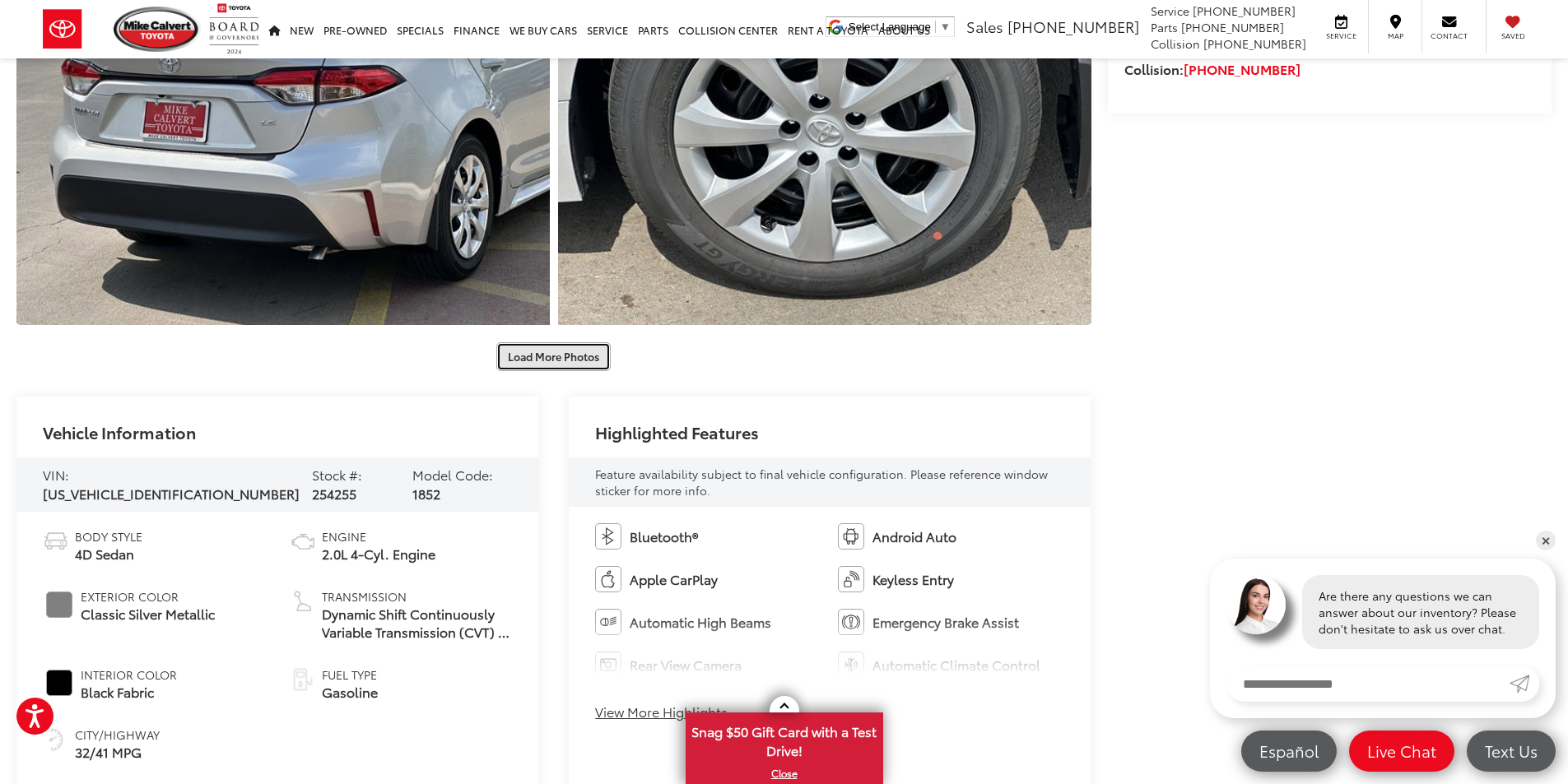
click at [562, 356] on button "Load More Photos" at bounding box center [554, 356] width 114 height 29
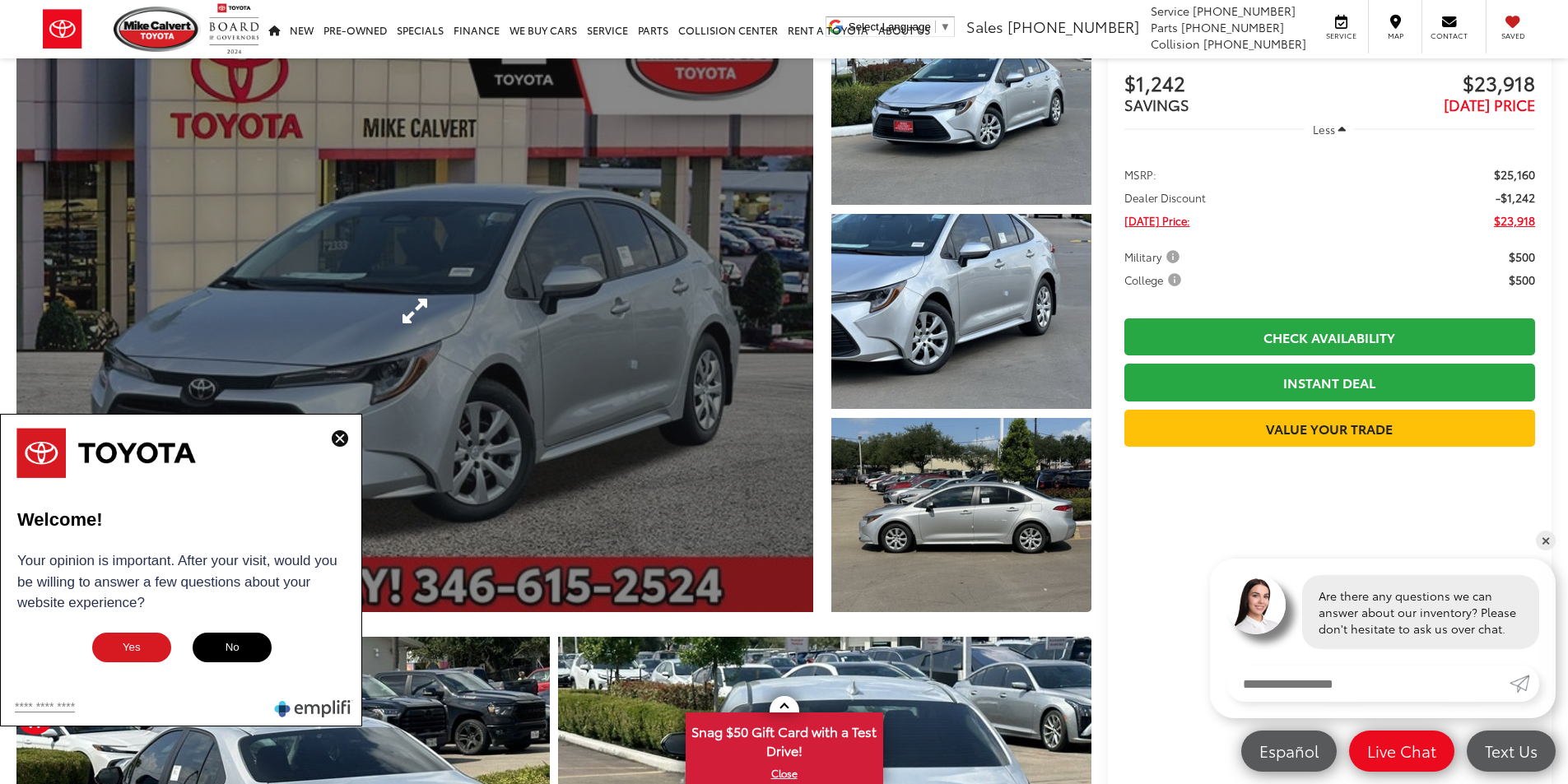
scroll to position [0, 0]
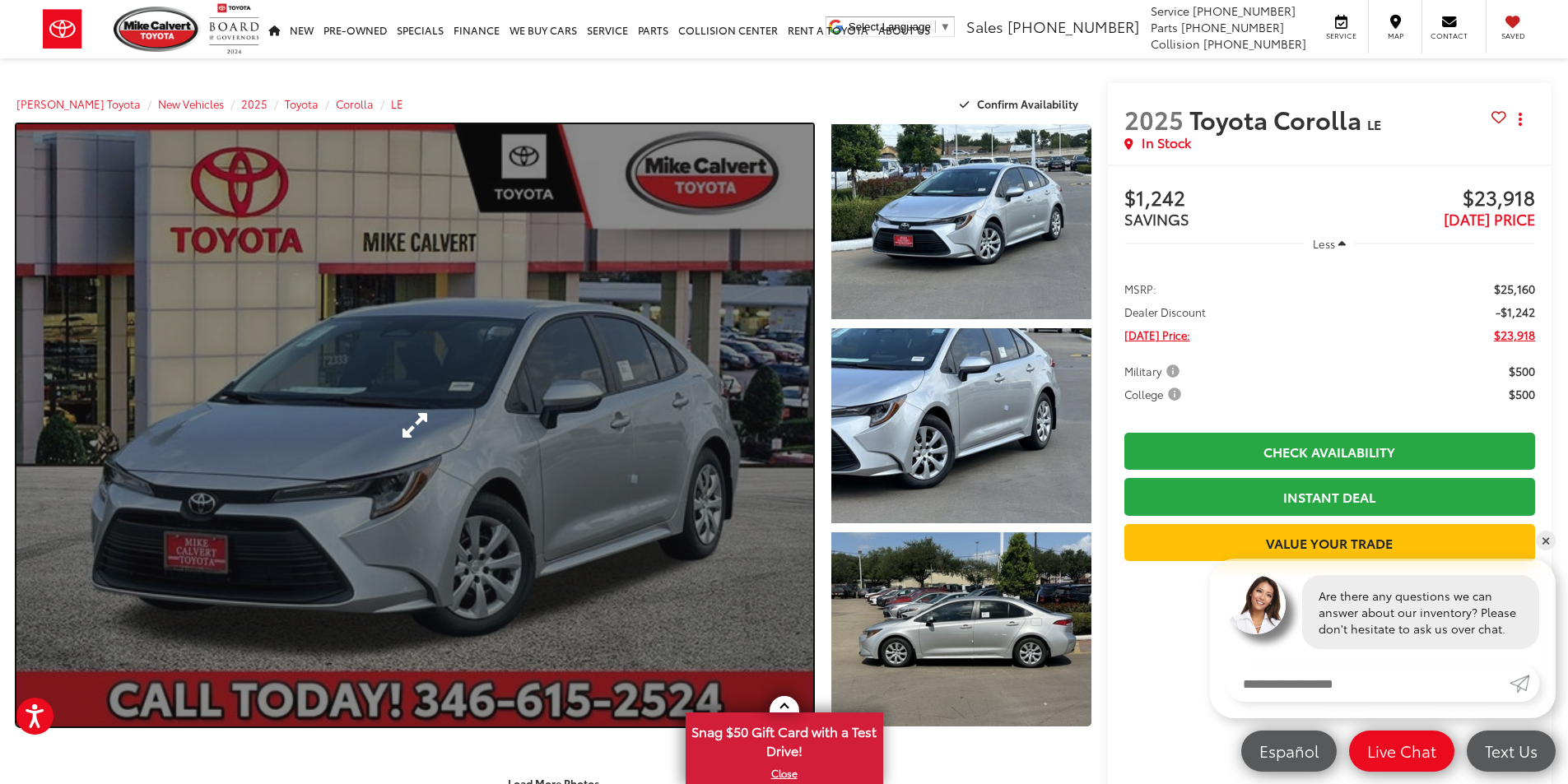
click at [715, 263] on link "Expand Photo 0" at bounding box center [415, 425] width 797 height 603
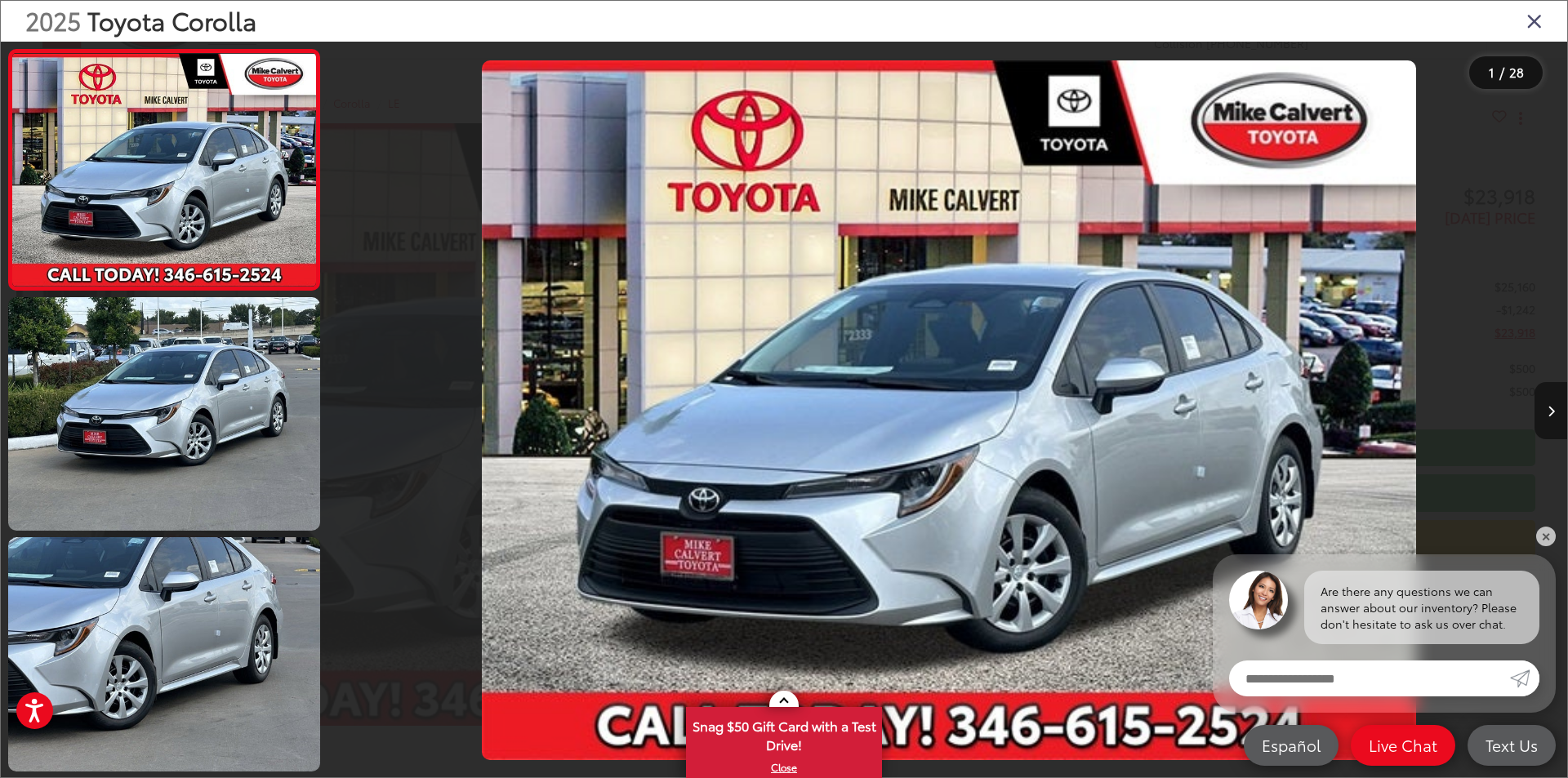
click at [1554, 421] on button "Next image" at bounding box center [1550, 410] width 32 height 57
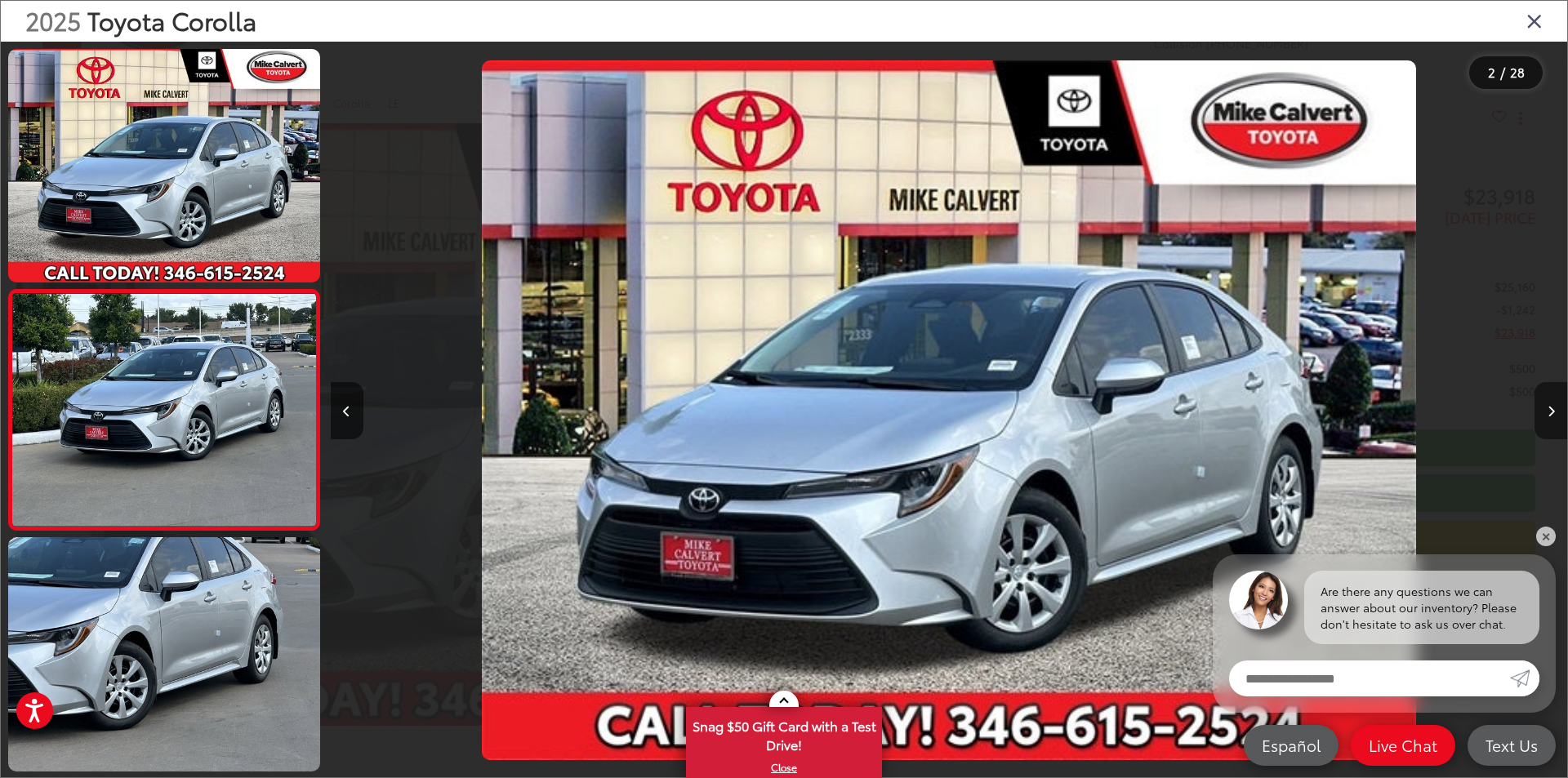
click at [1554, 421] on button "Next image" at bounding box center [1550, 410] width 32 height 57
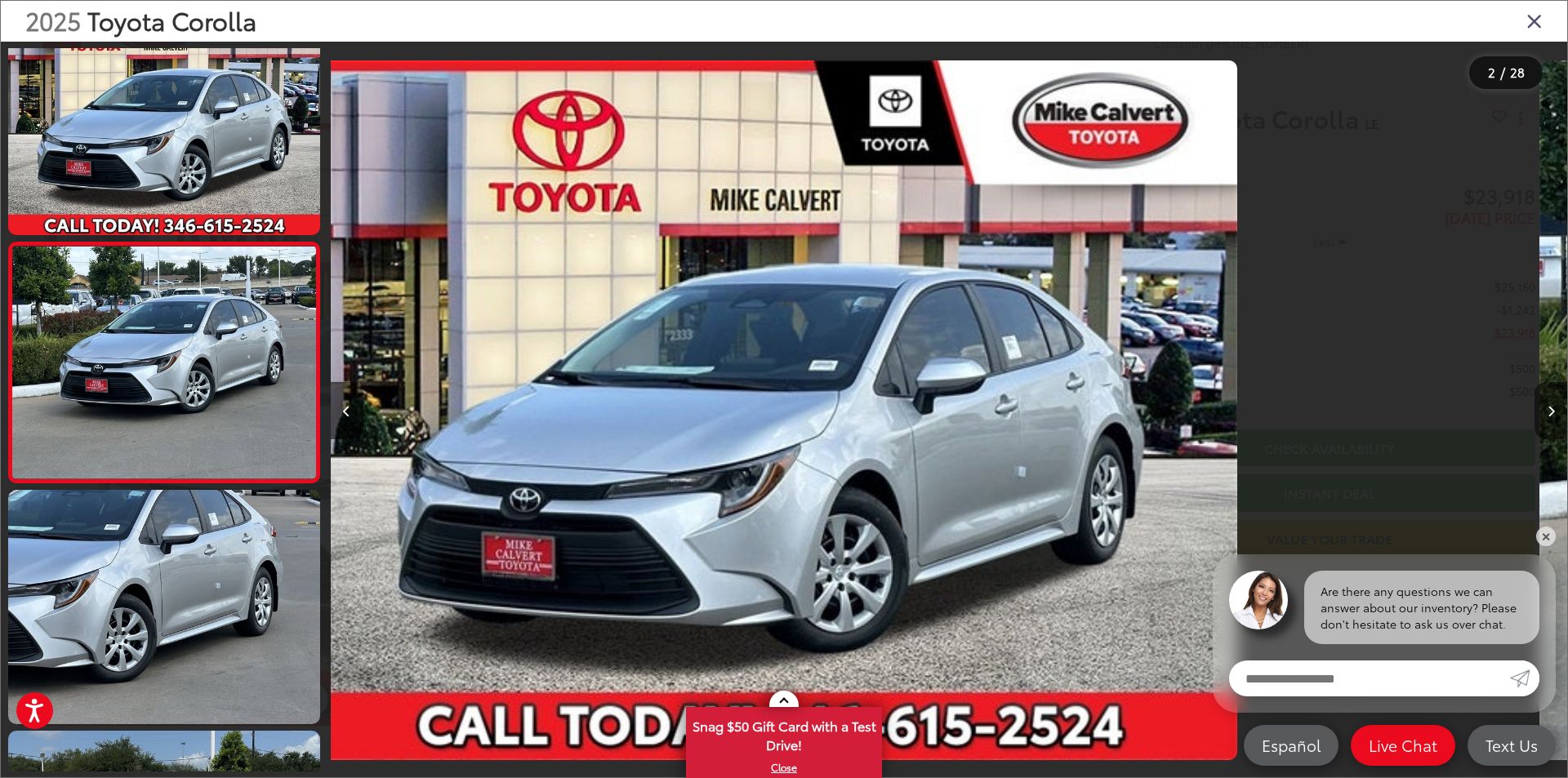
click at [1554, 421] on button "Next image" at bounding box center [1550, 410] width 32 height 57
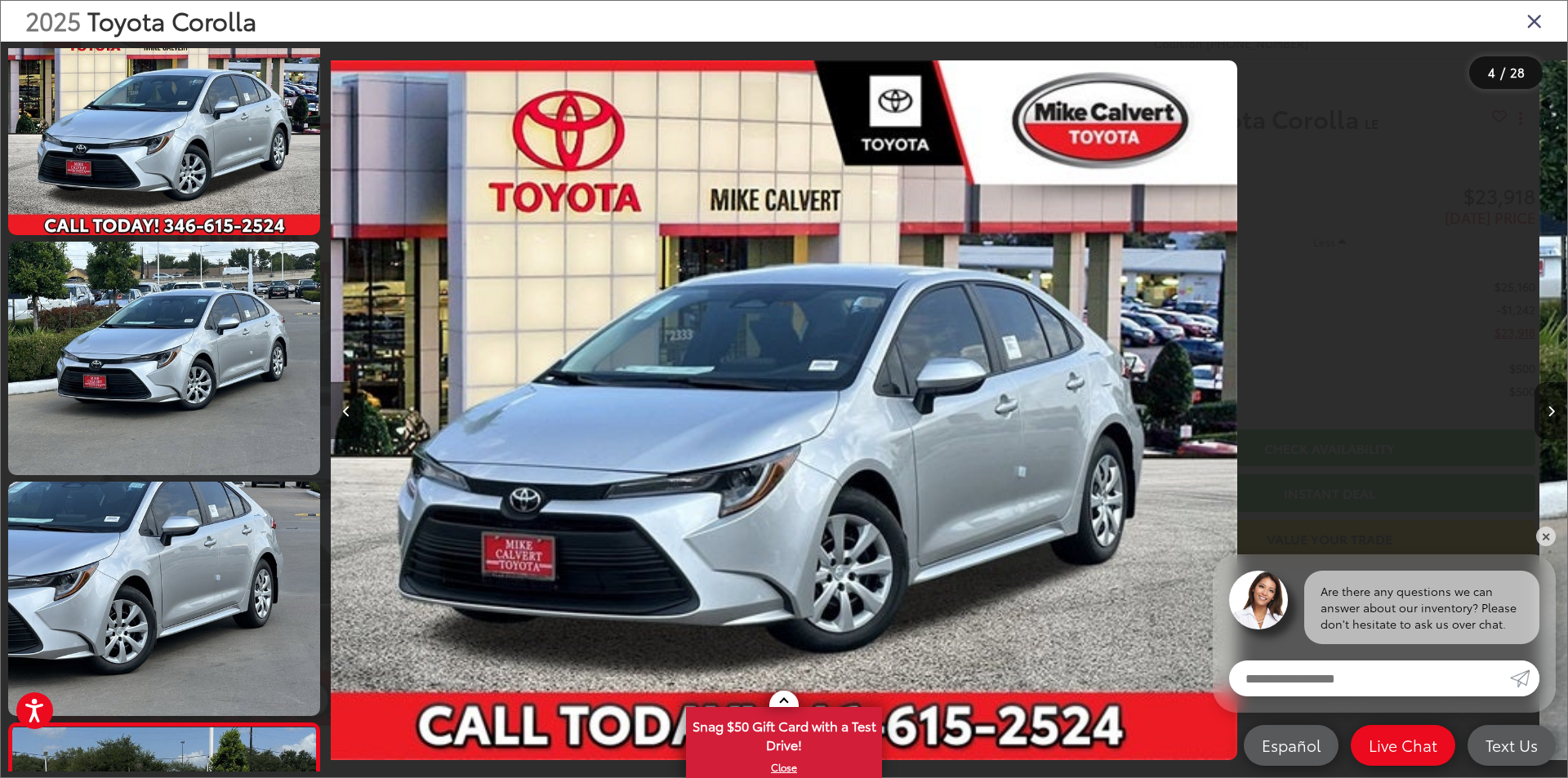
scroll to position [0, 316]
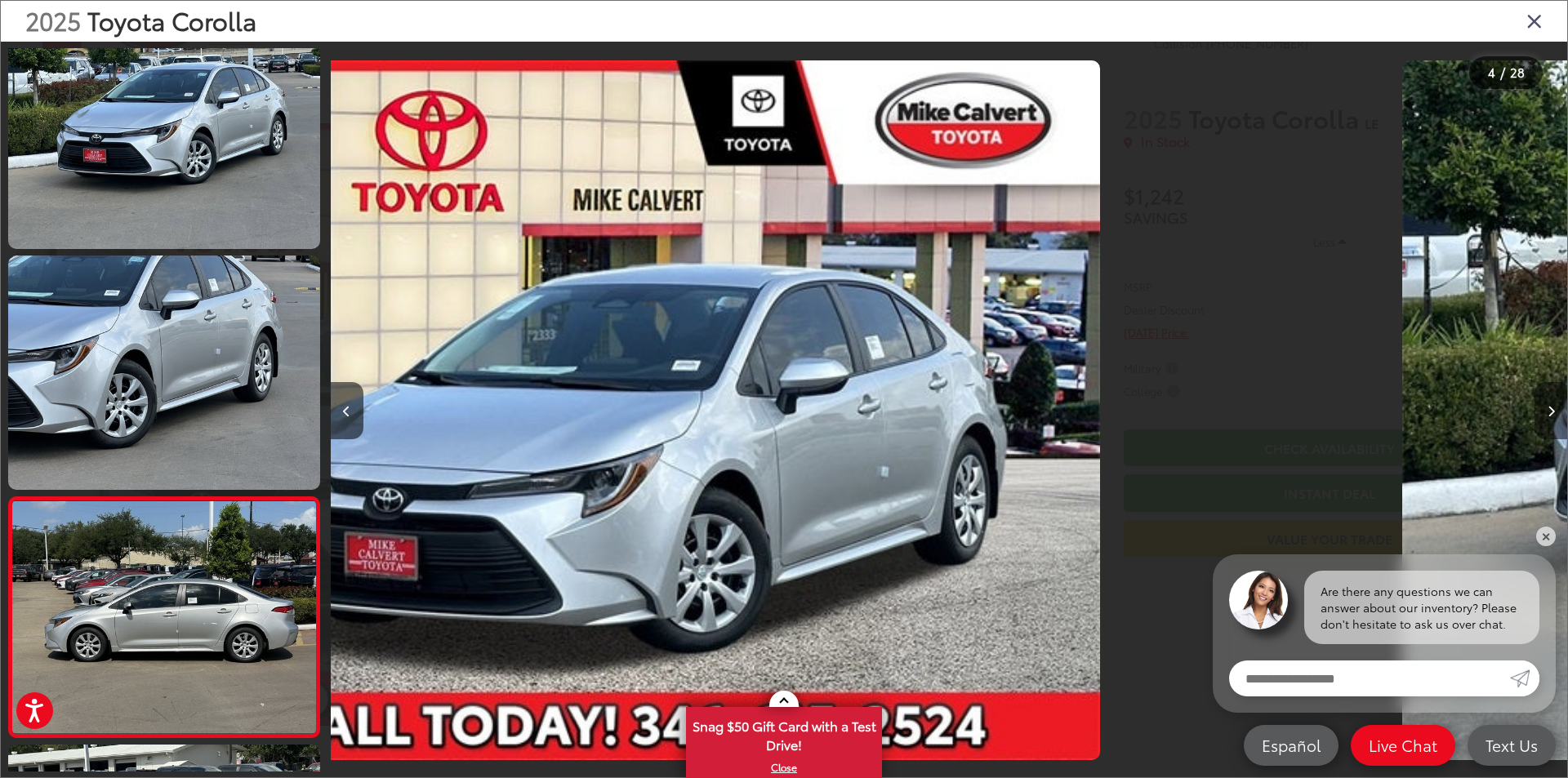
click at [1554, 421] on button "Next image" at bounding box center [1550, 410] width 32 height 57
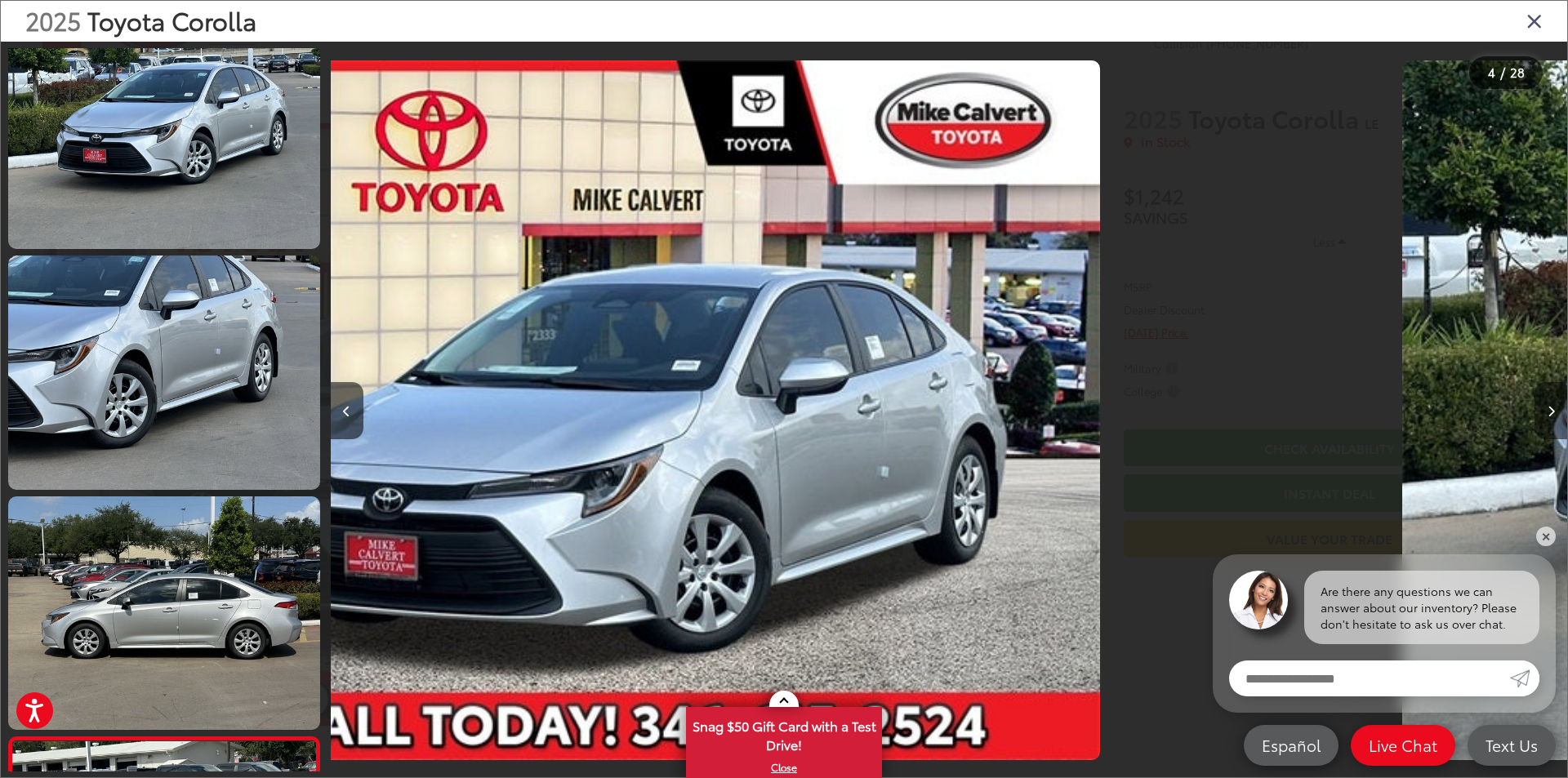
scroll to position [0, 371]
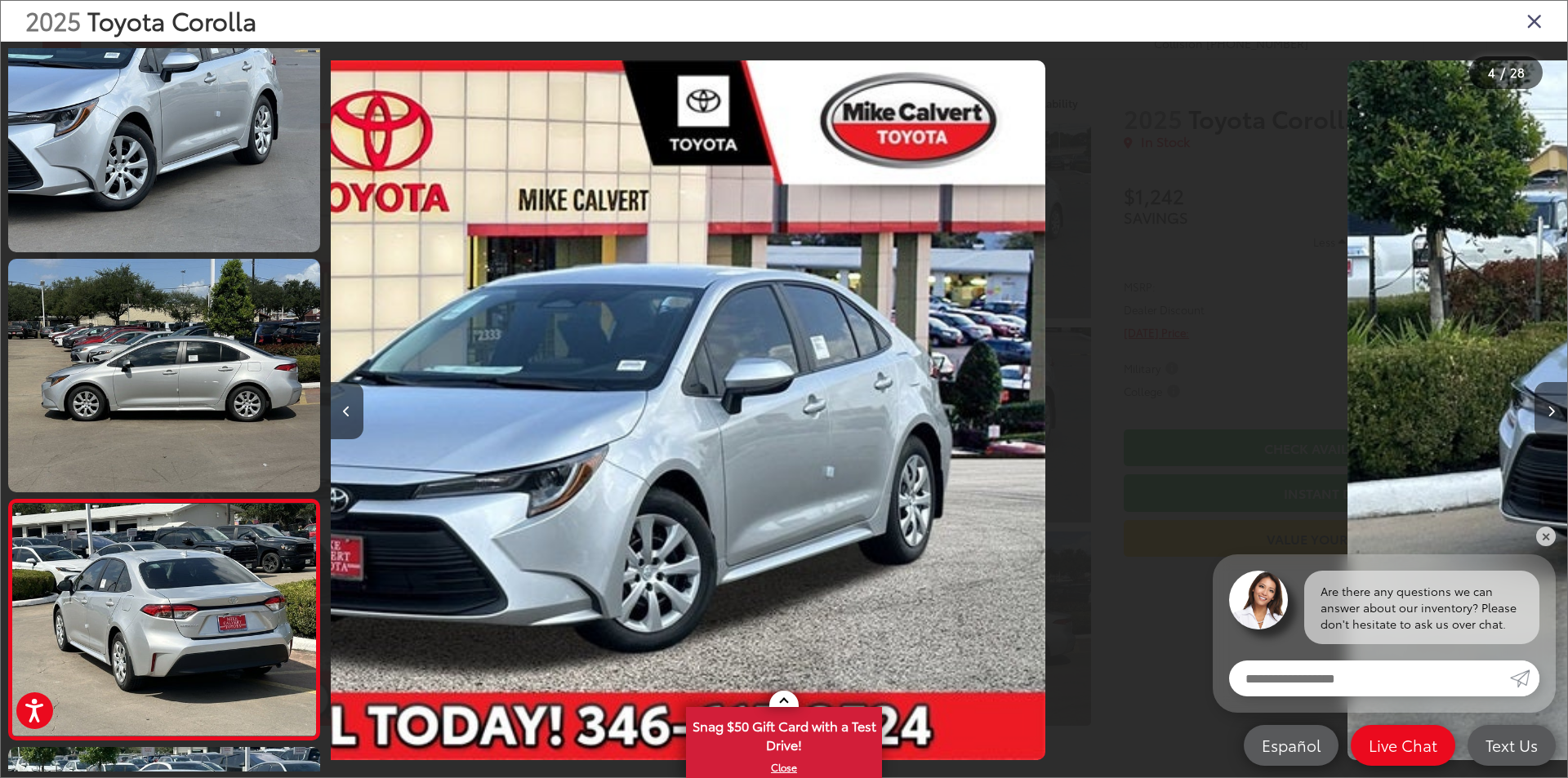
click at [1554, 421] on button "Next image" at bounding box center [1550, 410] width 32 height 57
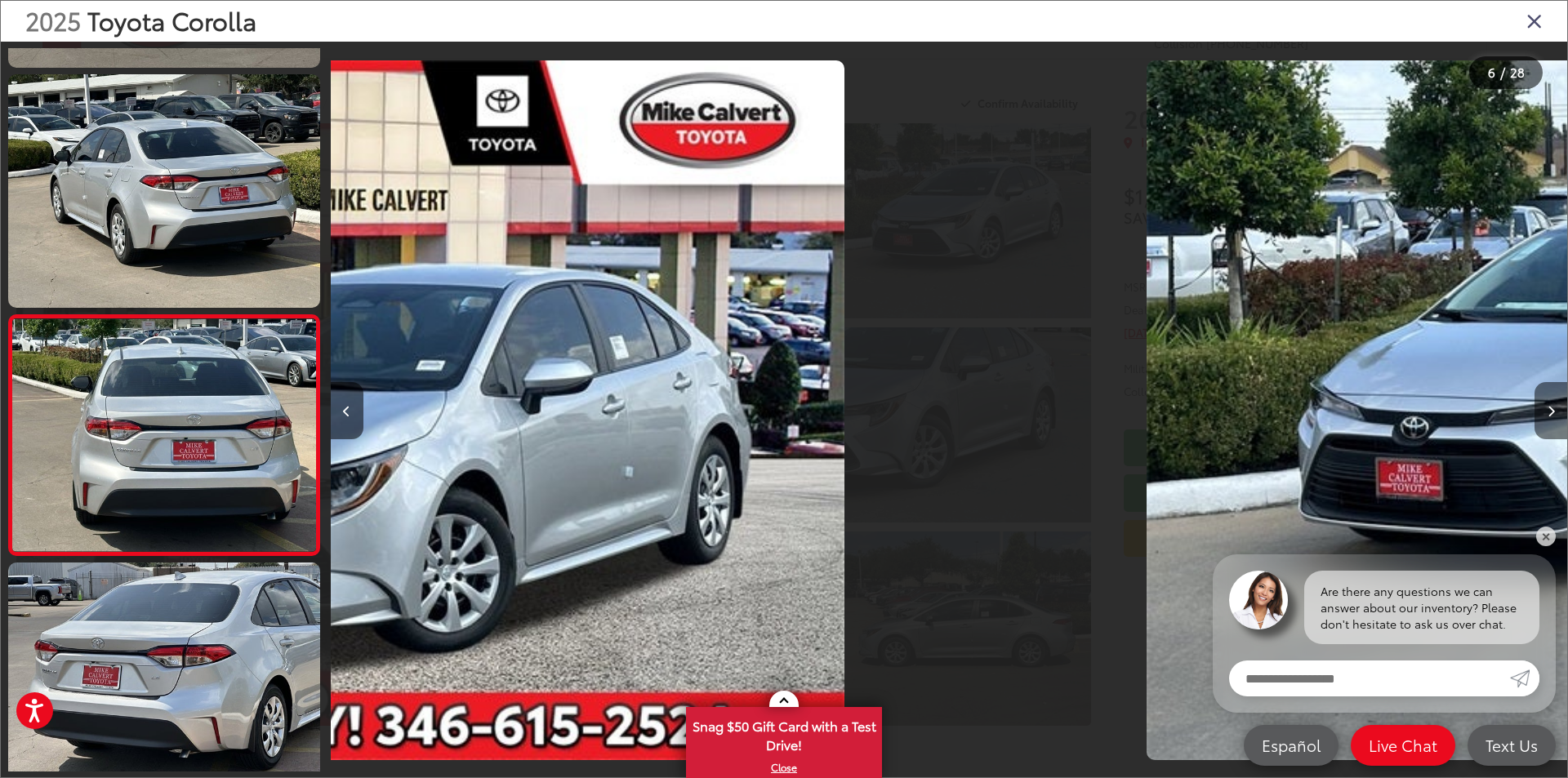
scroll to position [0, 0]
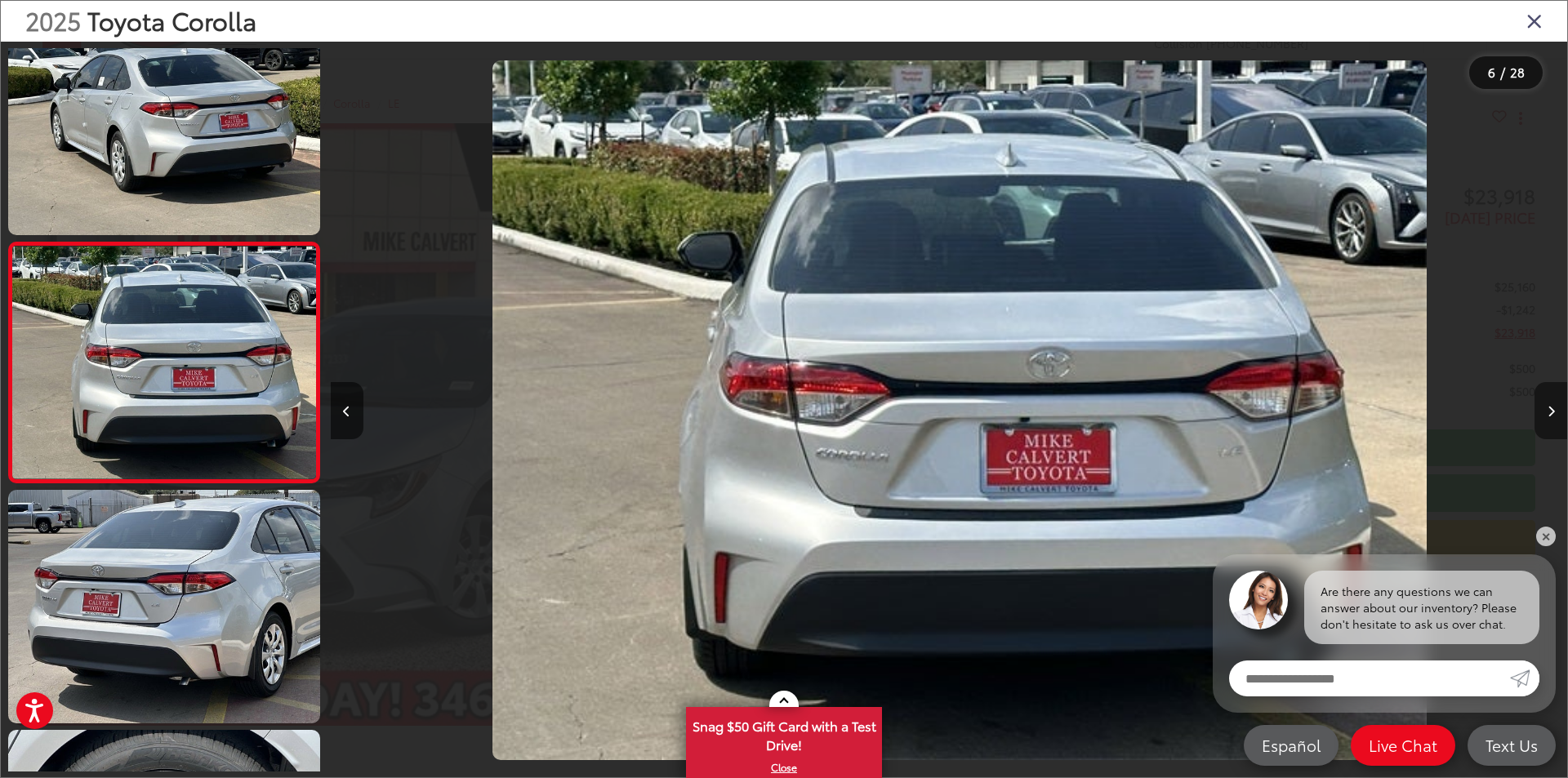
click at [1554, 421] on button "Next image" at bounding box center [1550, 410] width 32 height 57
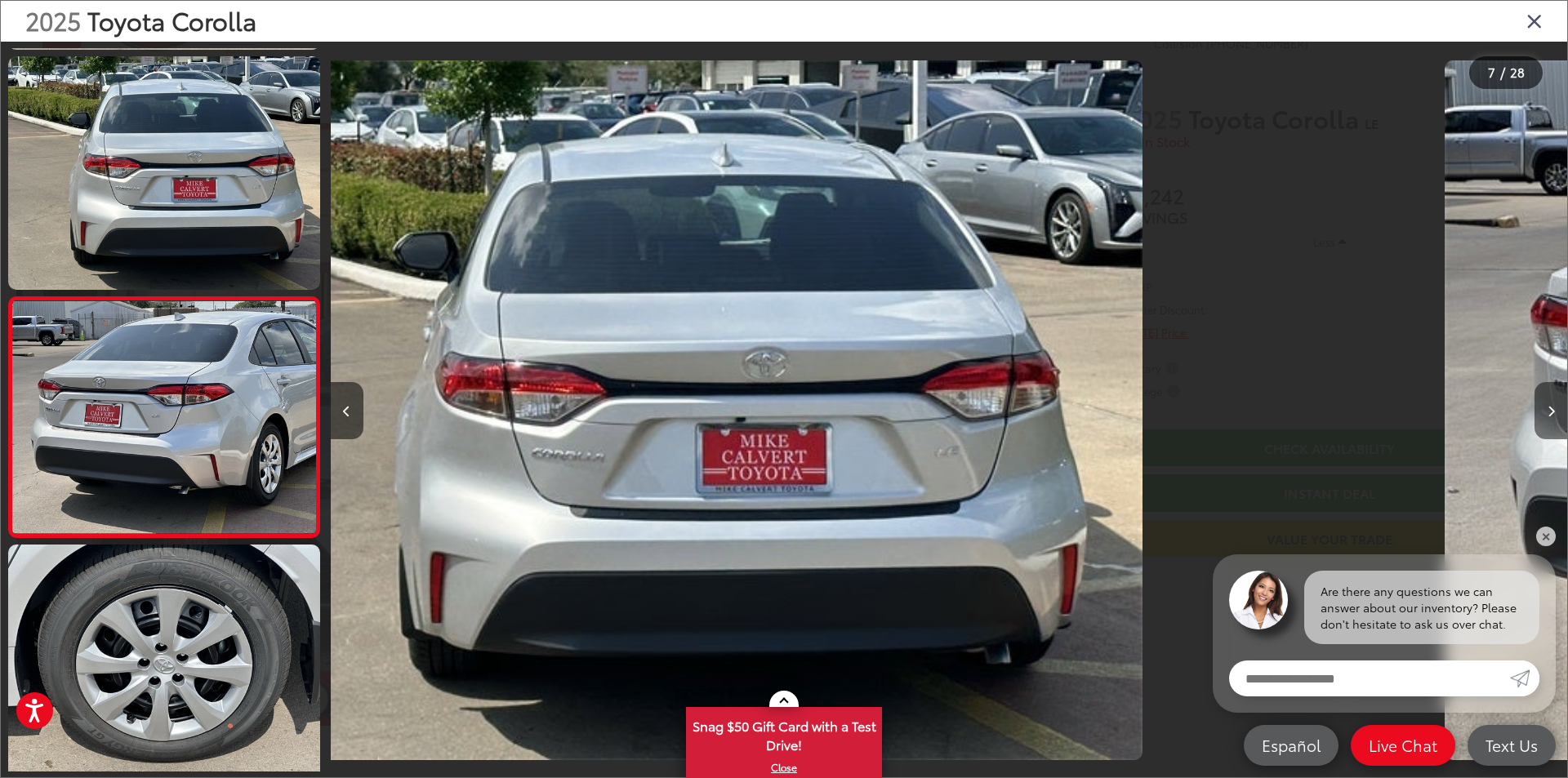
scroll to position [1249, 0]
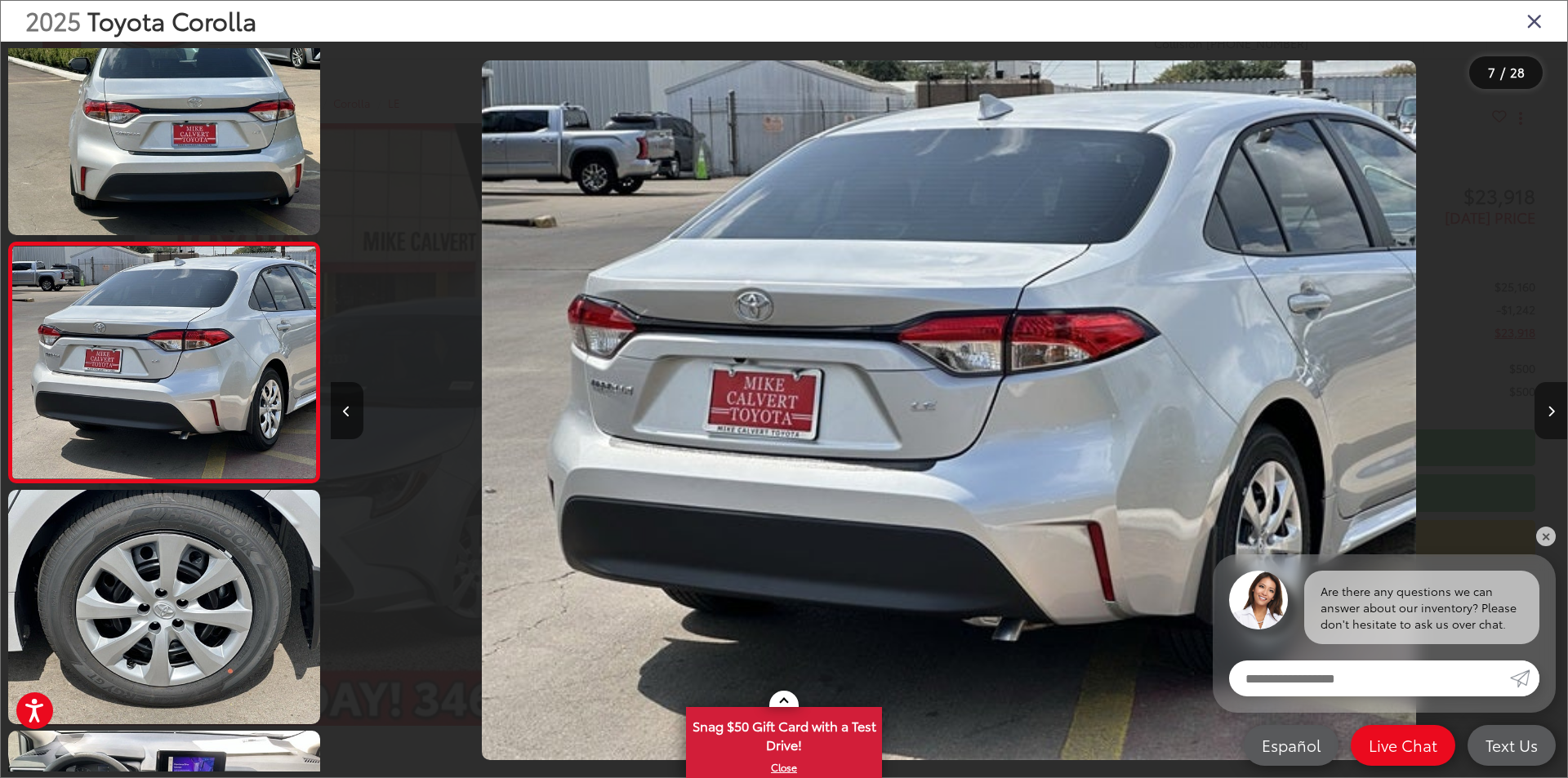
click at [1554, 421] on button "Next image" at bounding box center [1550, 410] width 32 height 57
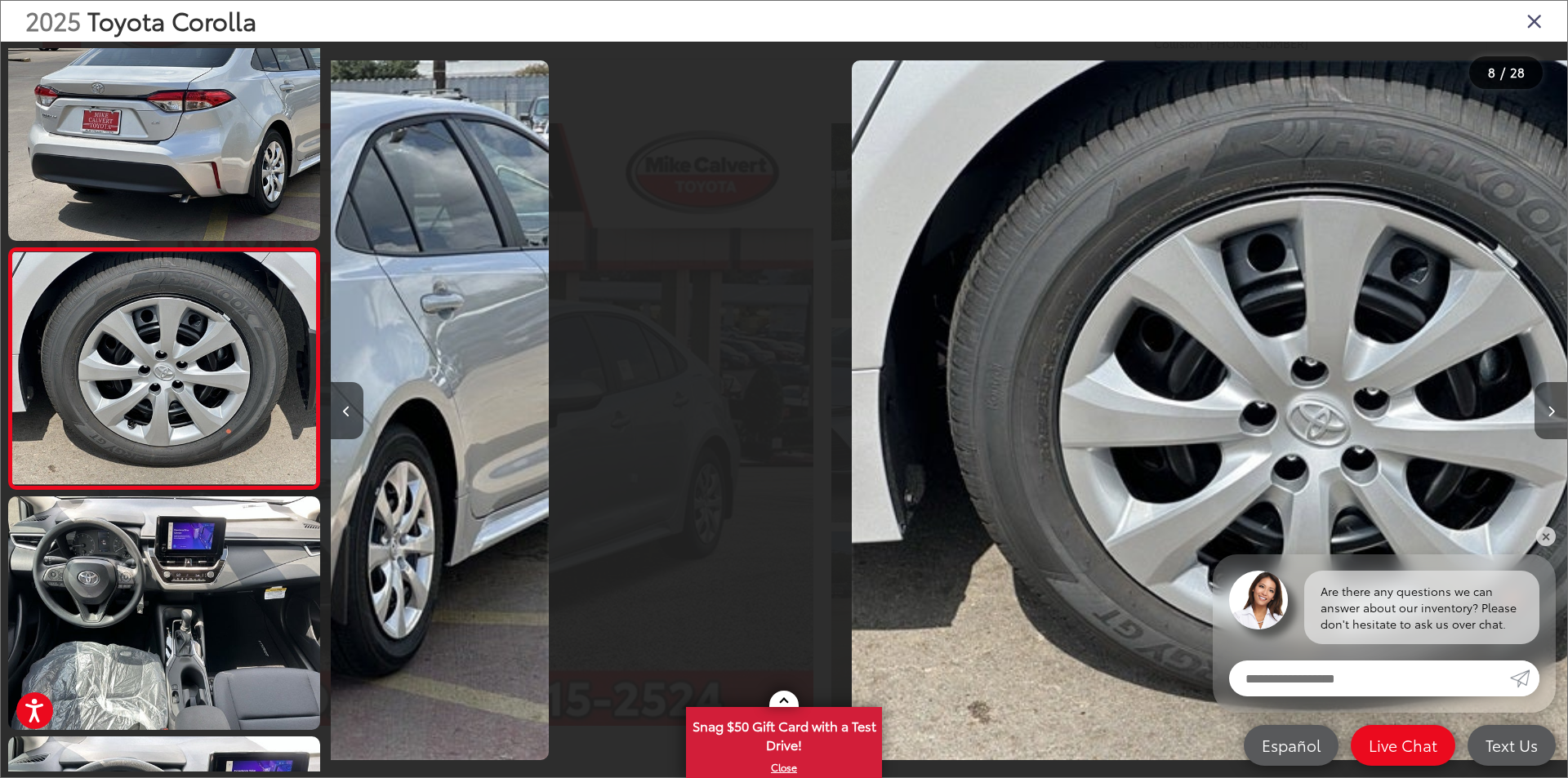
scroll to position [1488, 0]
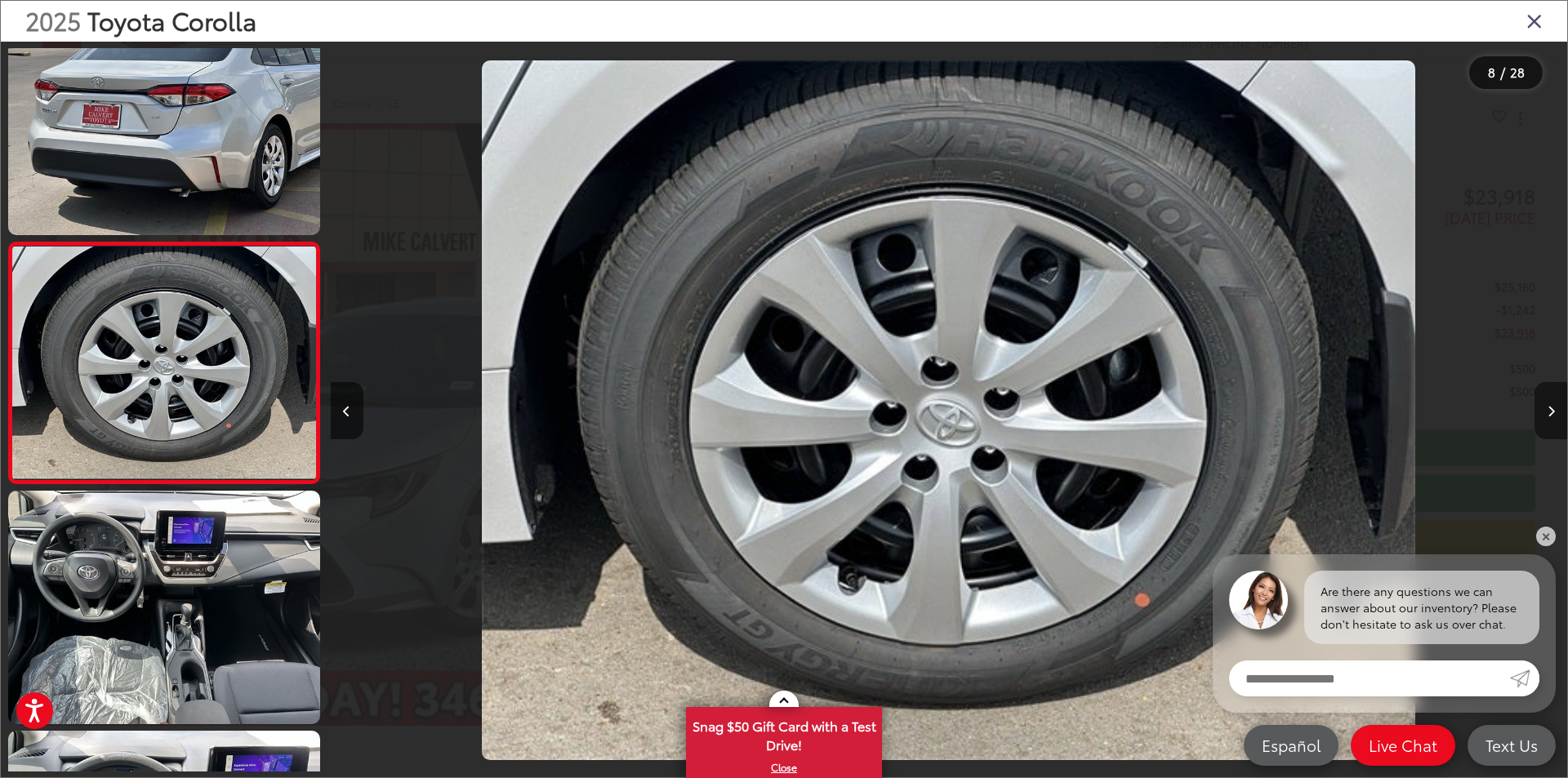
click at [1554, 421] on button "Next image" at bounding box center [1550, 410] width 32 height 57
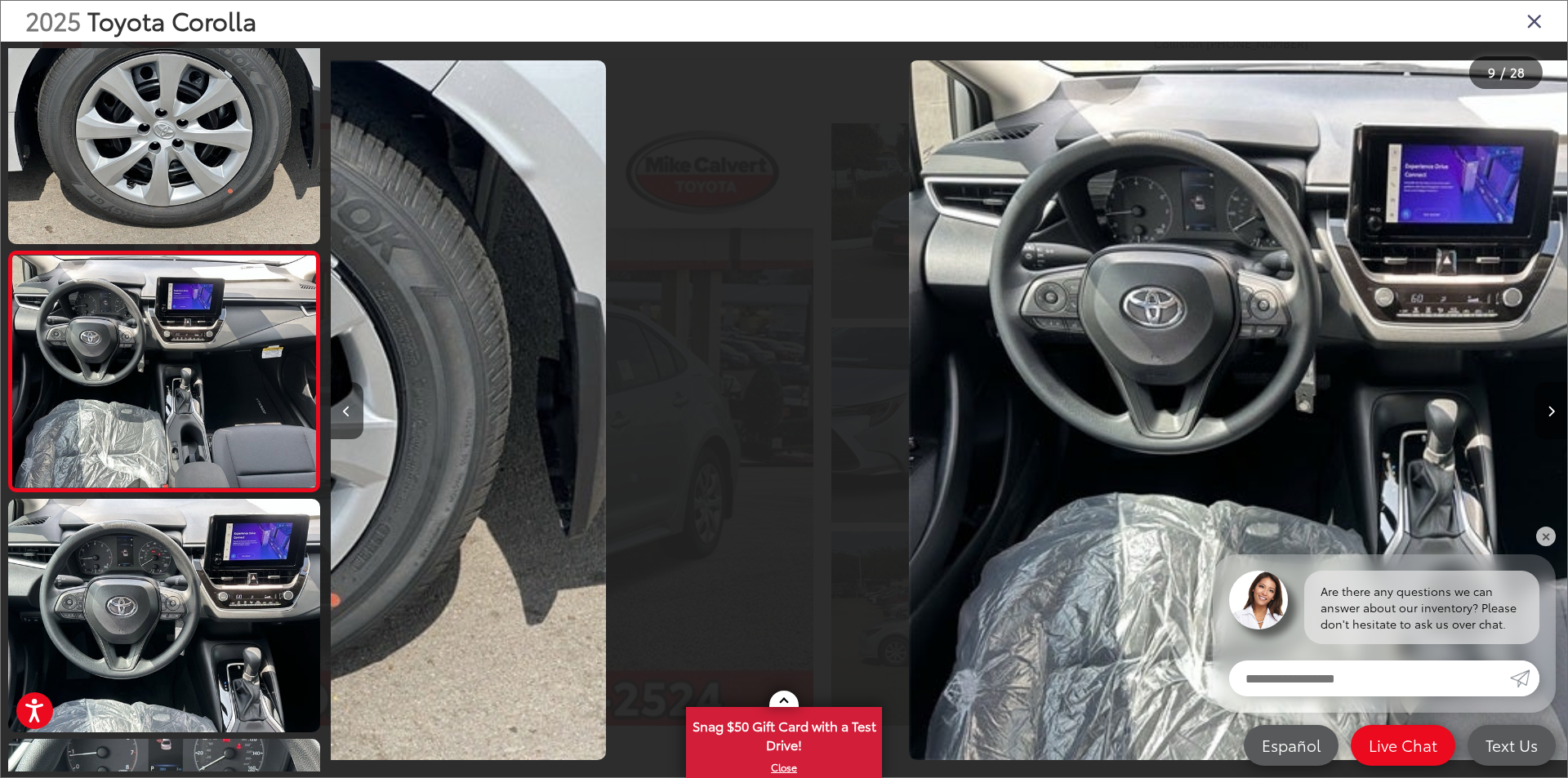
scroll to position [1729, 0]
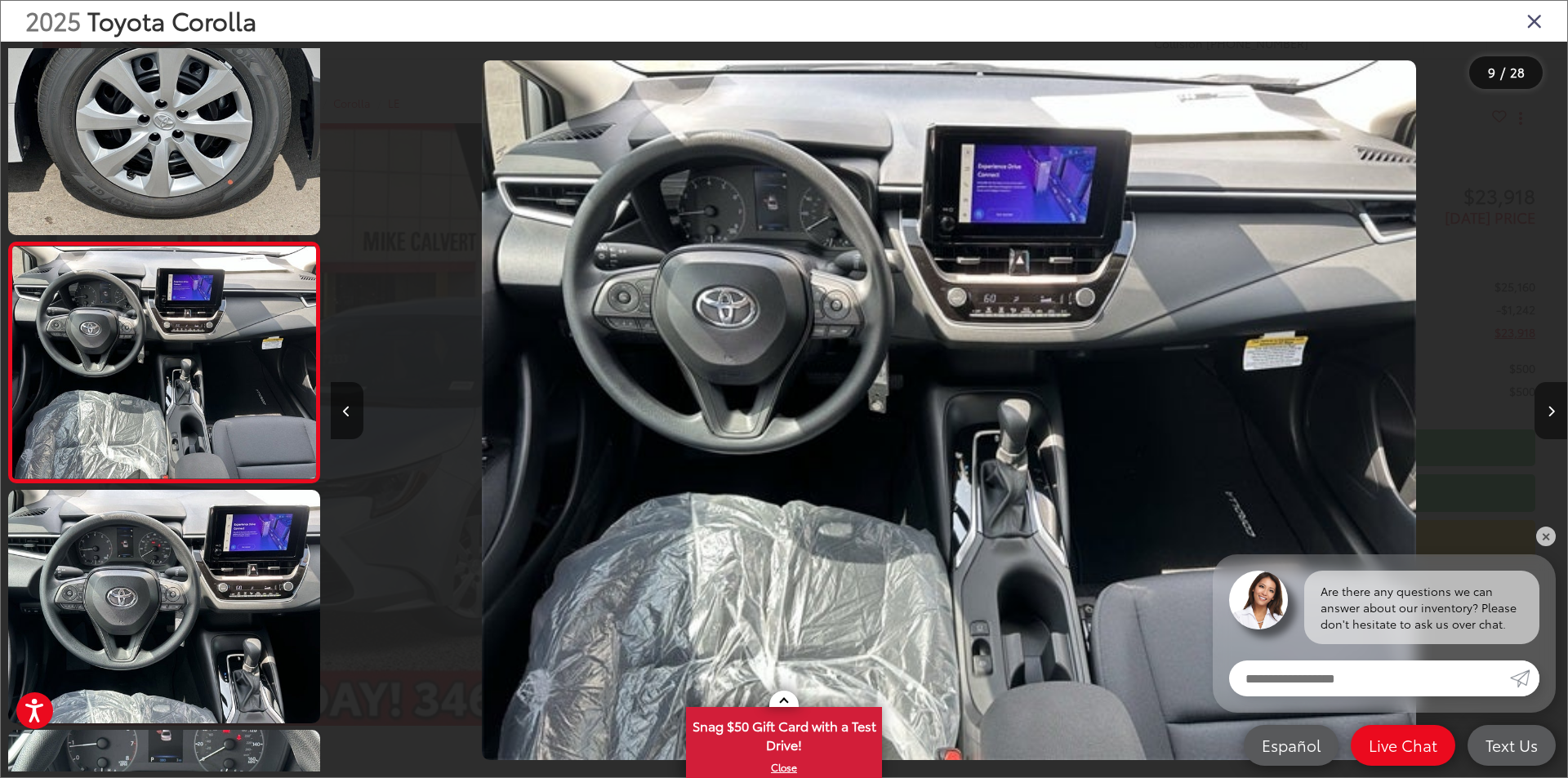
click at [1554, 421] on button "Next image" at bounding box center [1550, 410] width 32 height 57
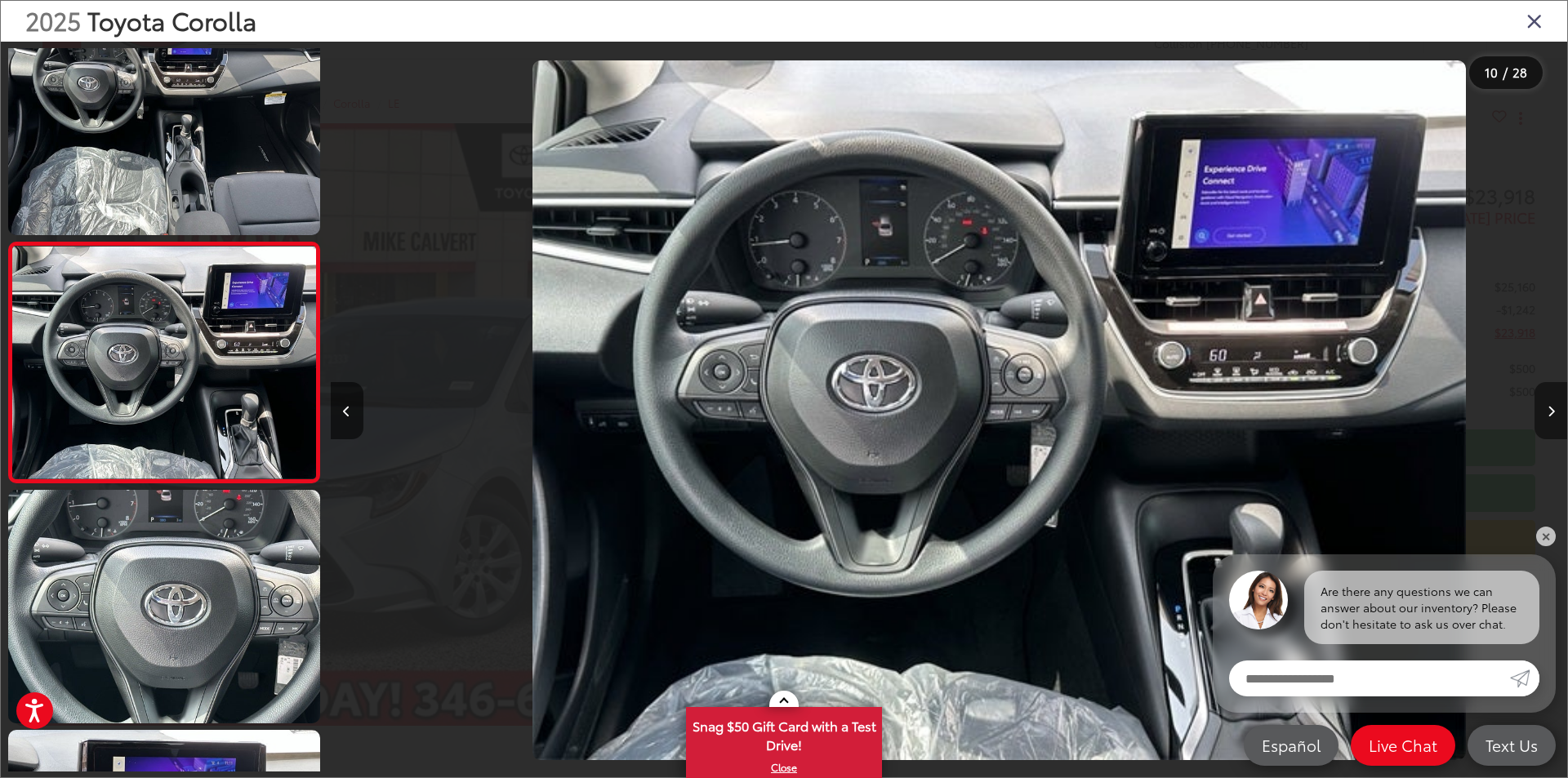
scroll to position [0, 11130]
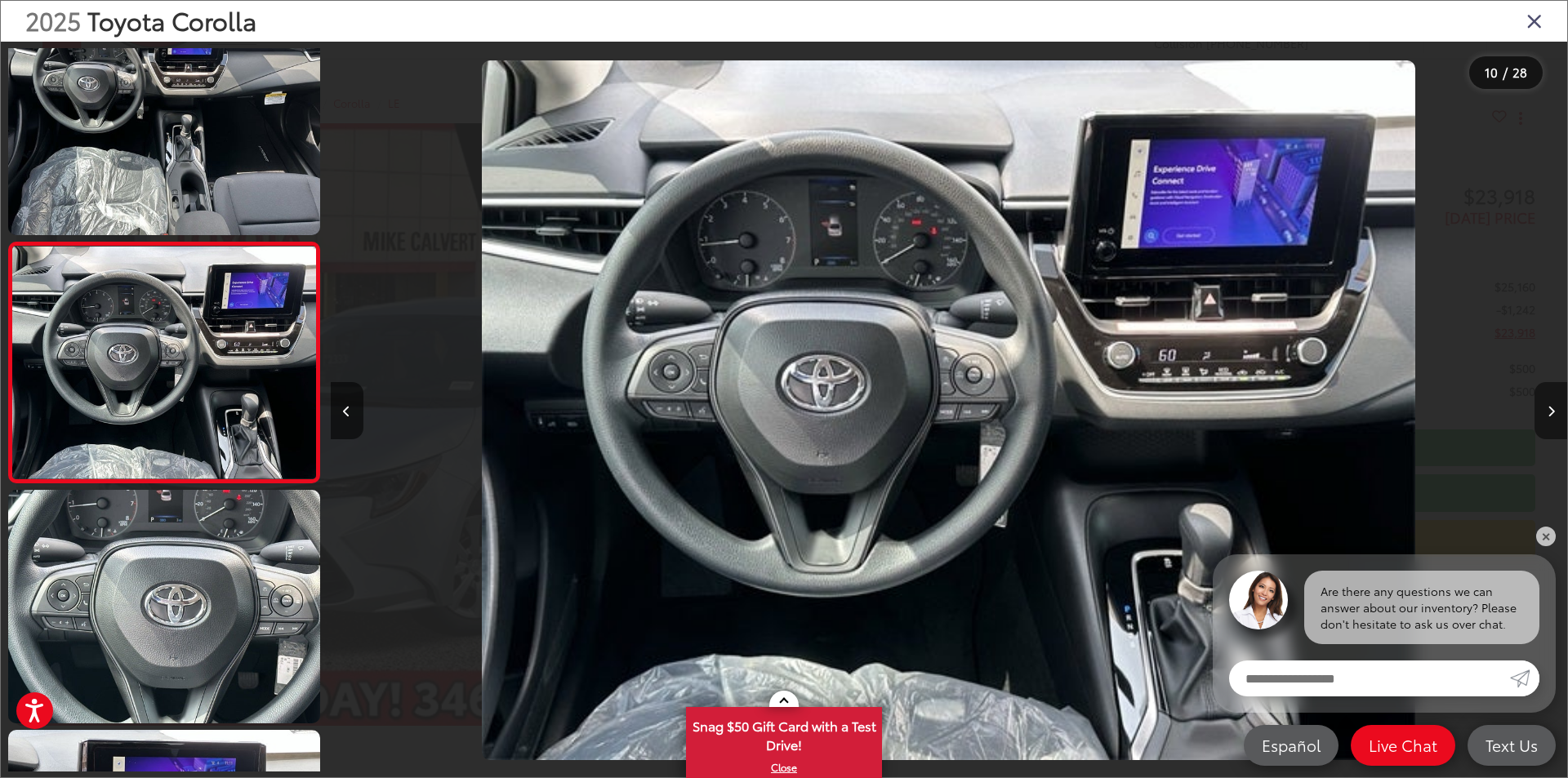
click at [1554, 401] on button "Next image" at bounding box center [1550, 410] width 32 height 57
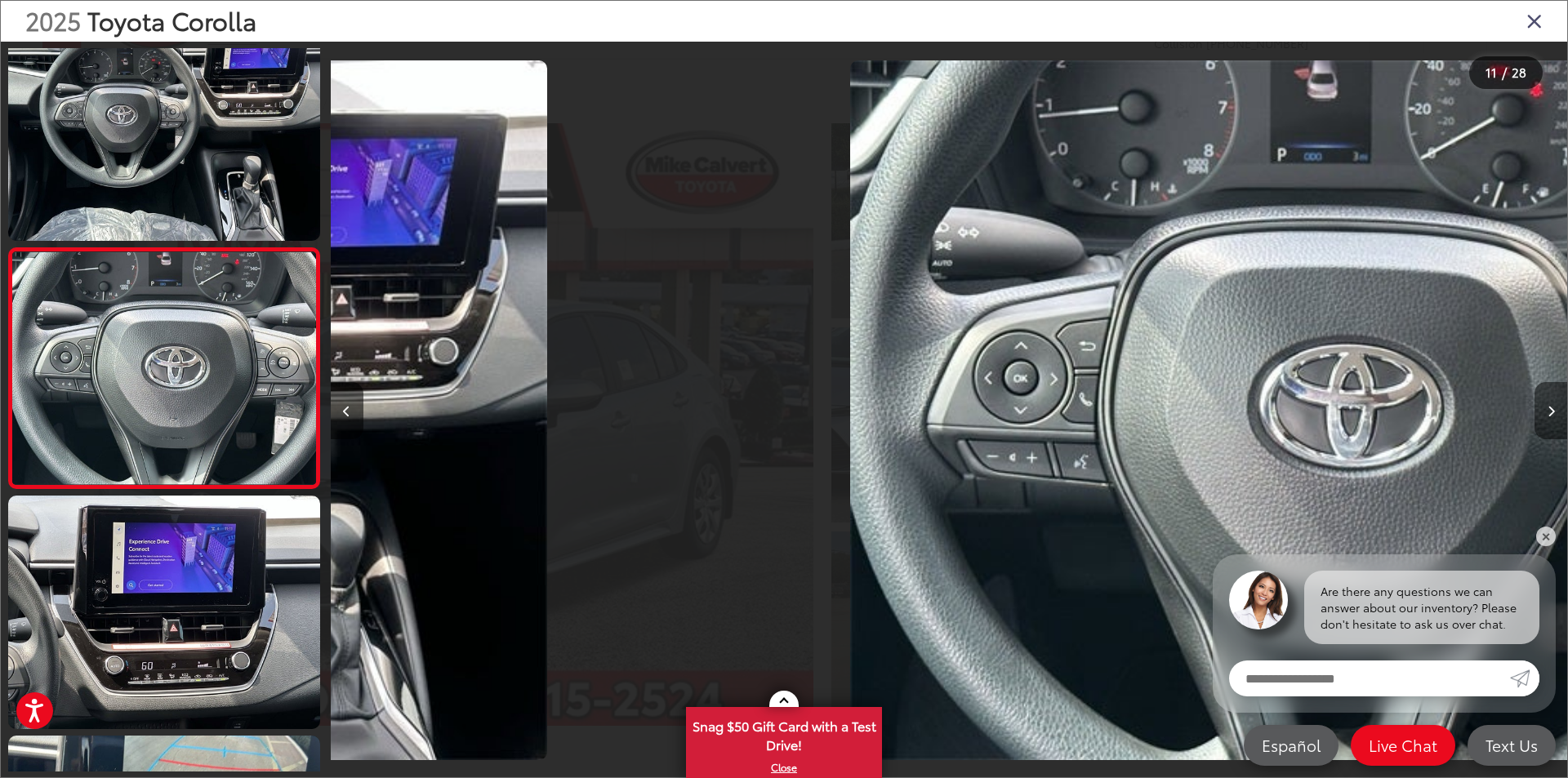
scroll to position [2210, 0]
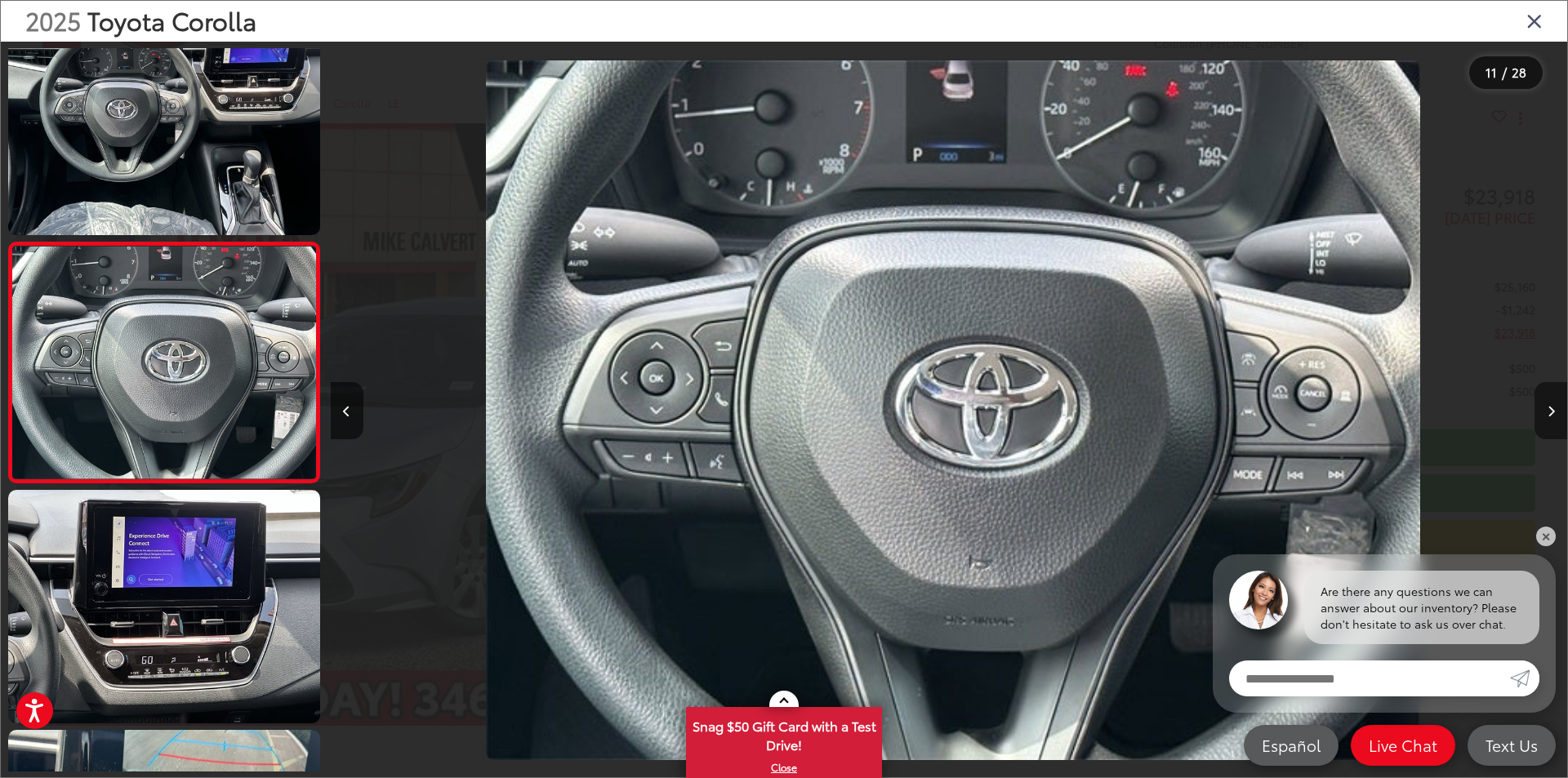
click at [1554, 401] on button "Next image" at bounding box center [1550, 410] width 32 height 57
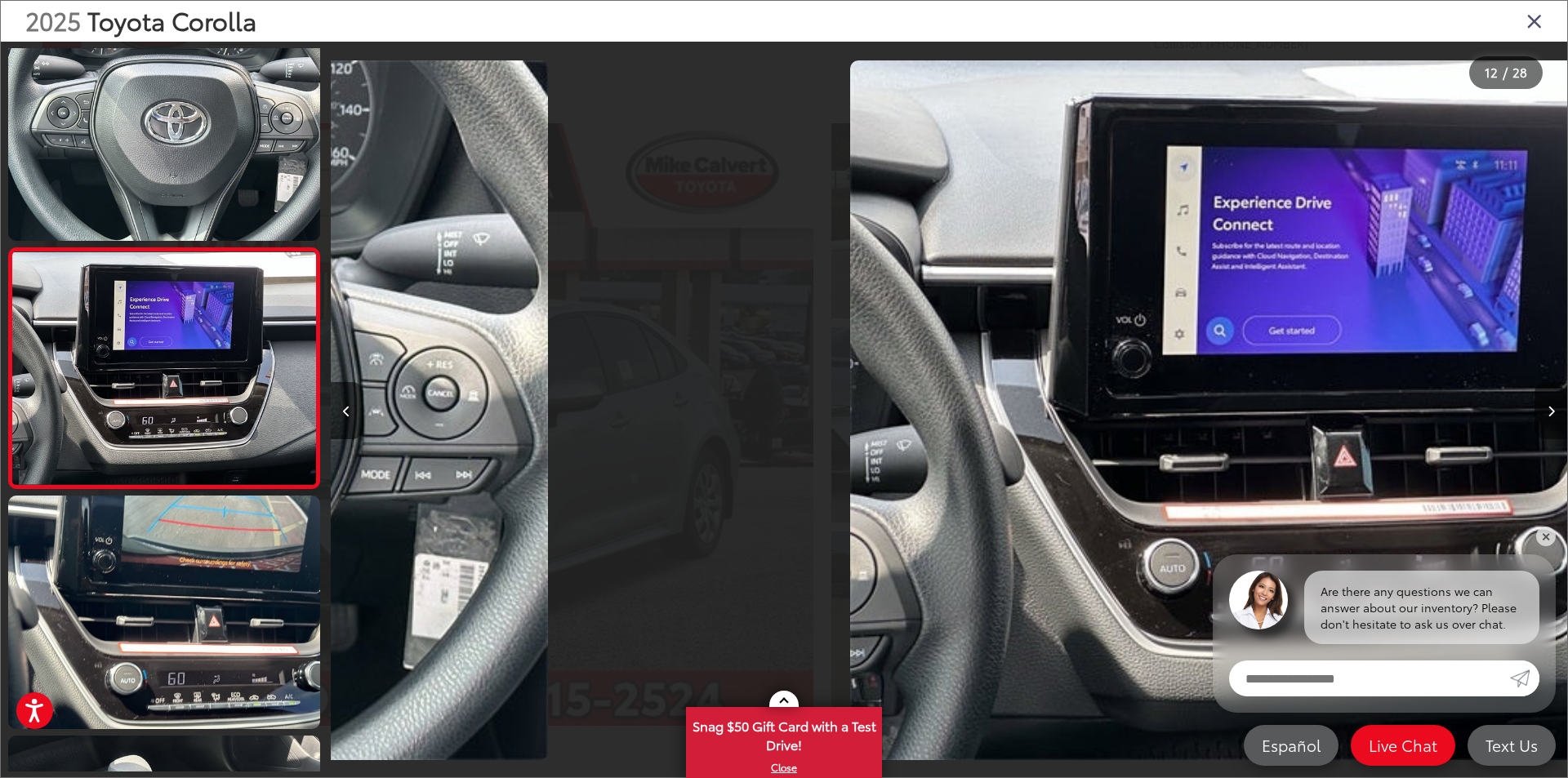
scroll to position [2449, 0]
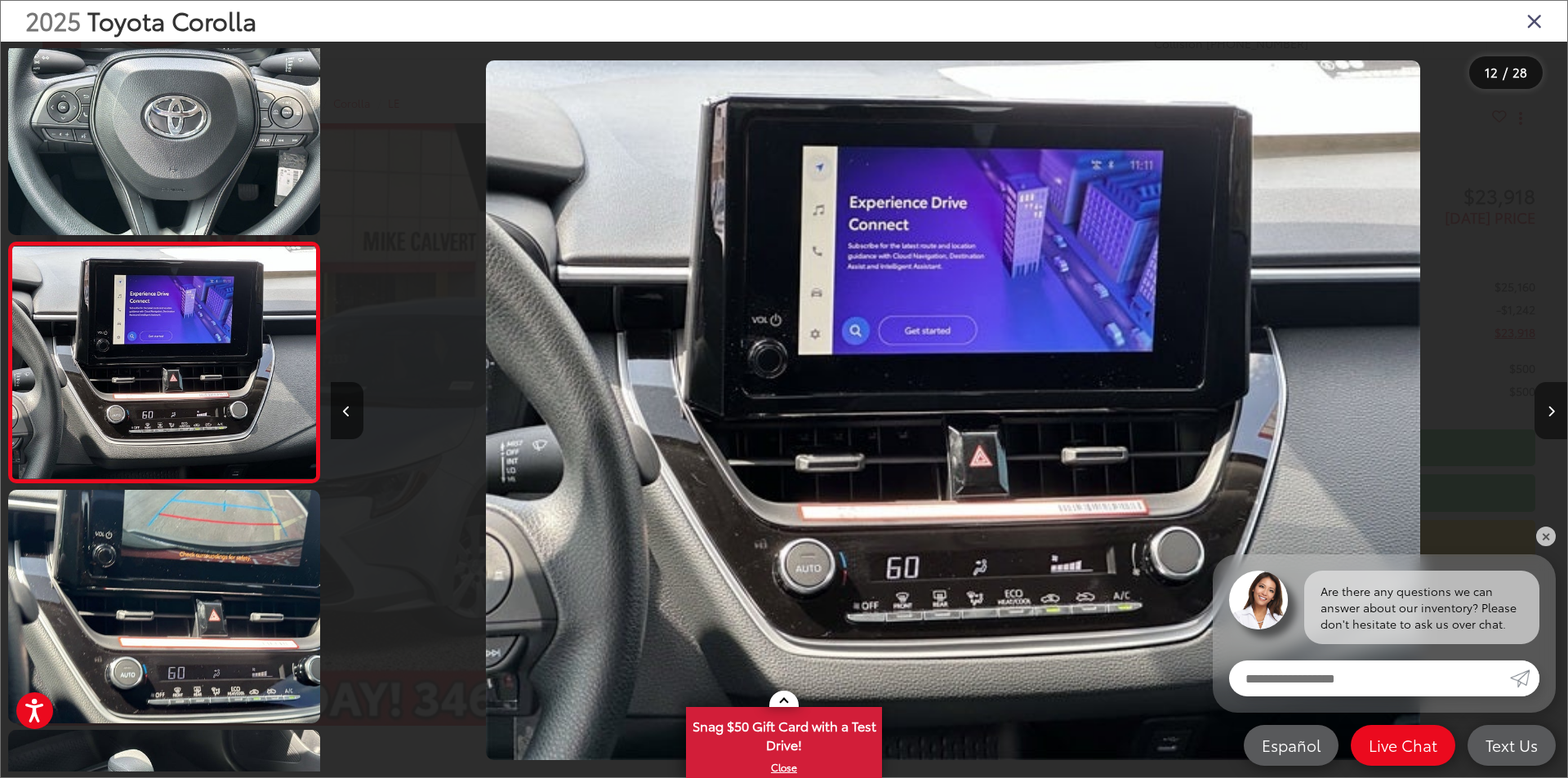
click at [1554, 401] on button "Next image" at bounding box center [1550, 410] width 32 height 57
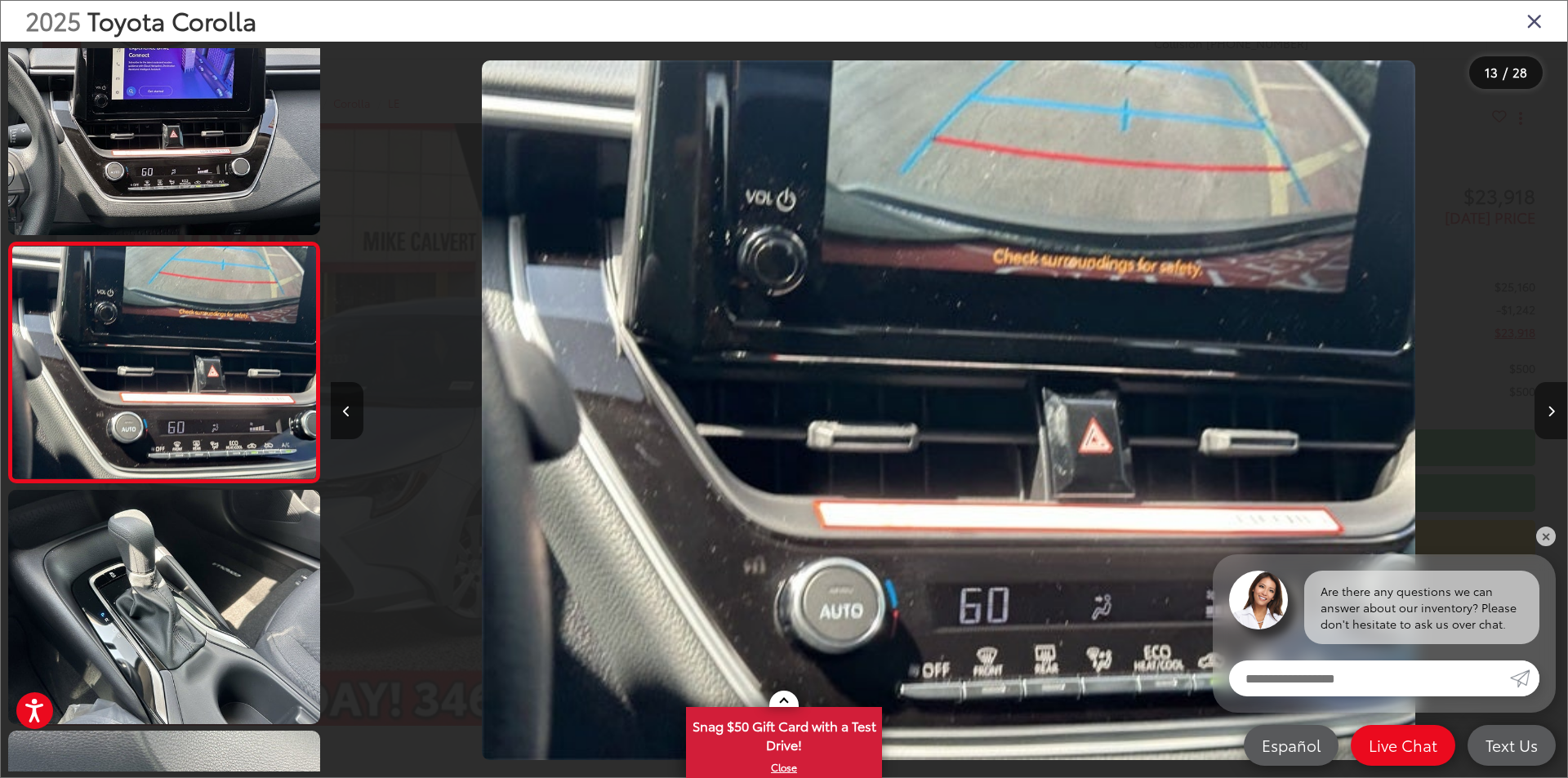
click at [1554, 401] on button "Next image" at bounding box center [1550, 410] width 32 height 57
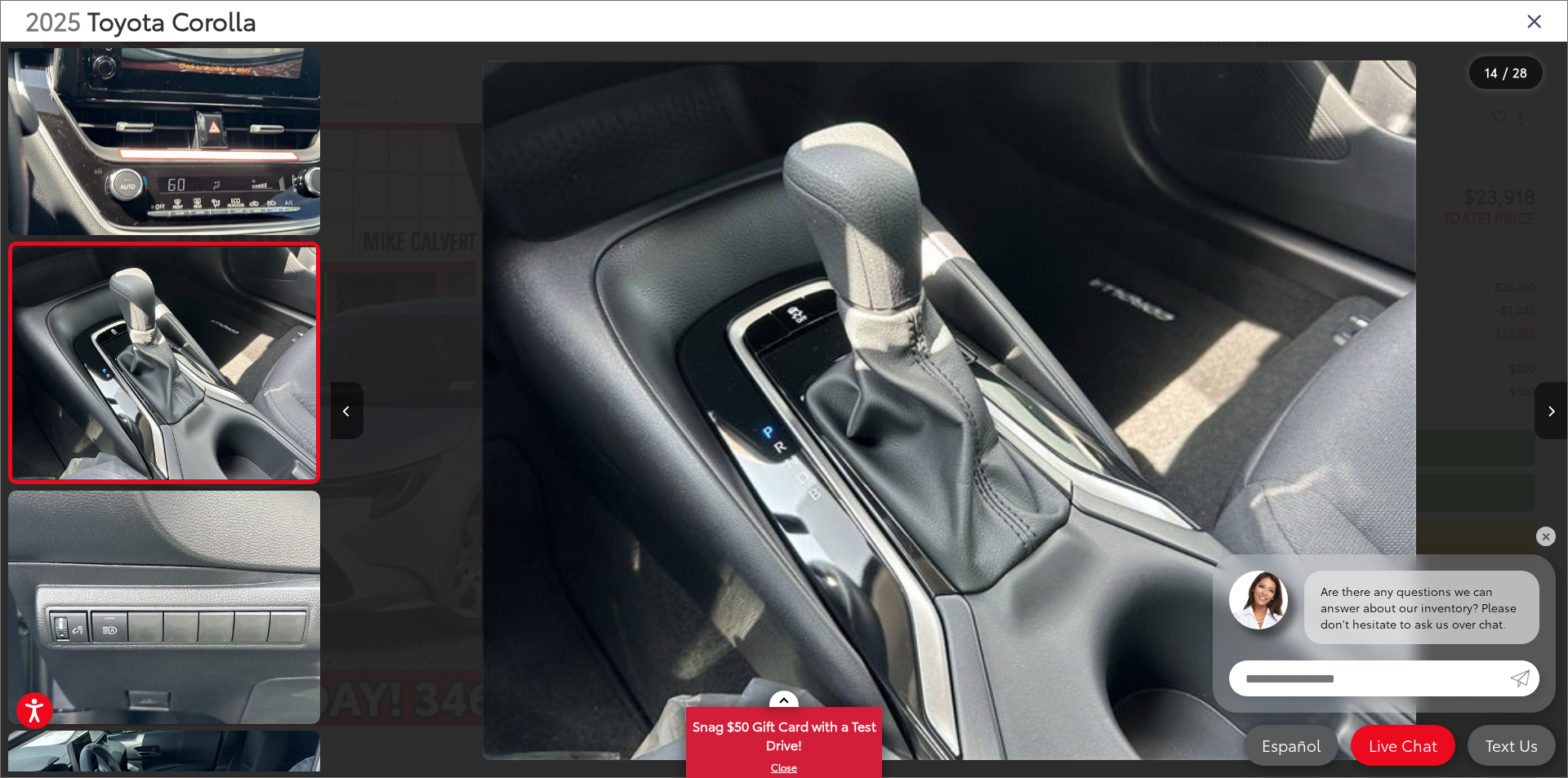
click at [1554, 401] on button "Next image" at bounding box center [1550, 410] width 32 height 57
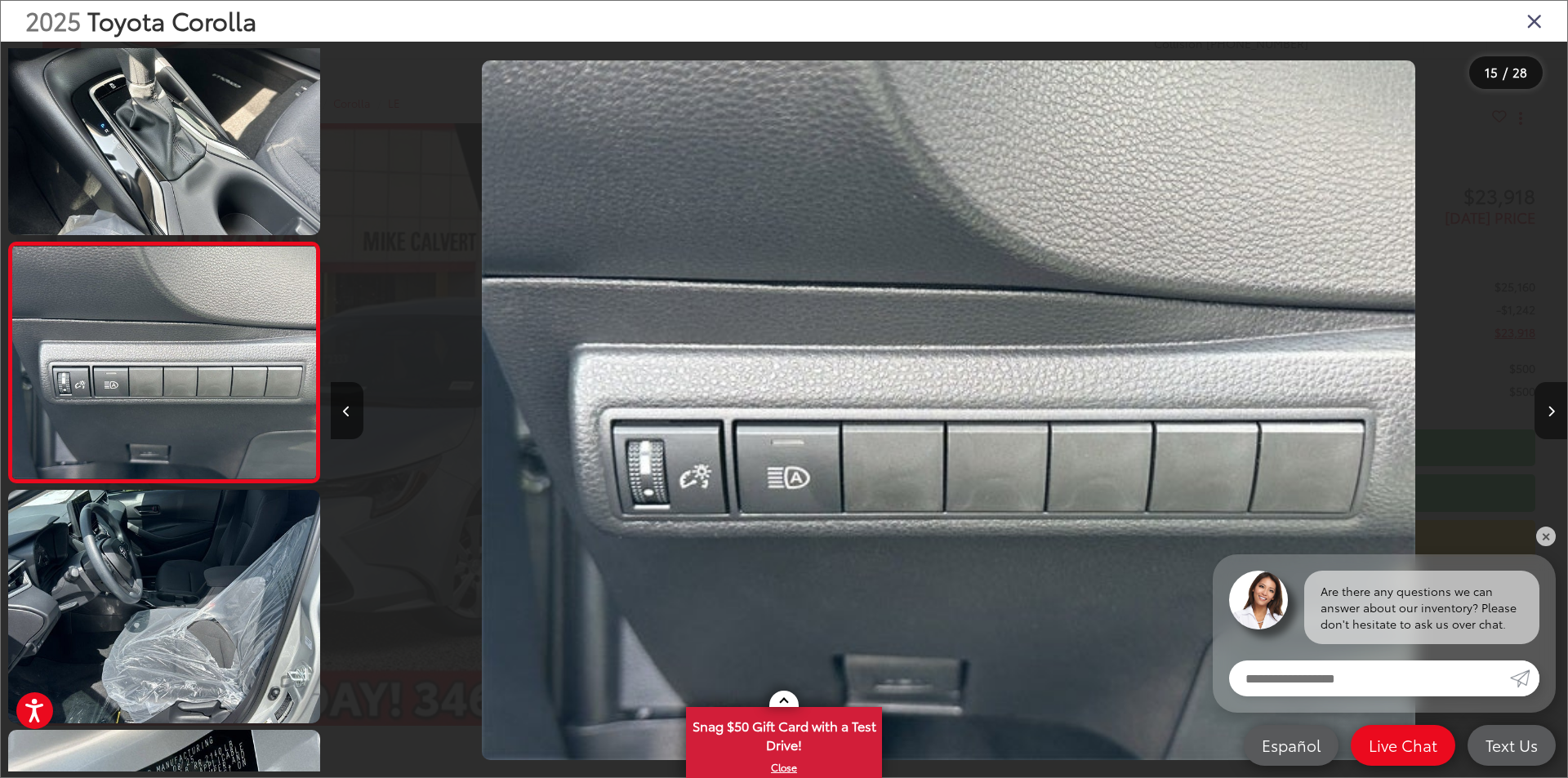
click at [1554, 401] on button "Next image" at bounding box center [1550, 410] width 32 height 57
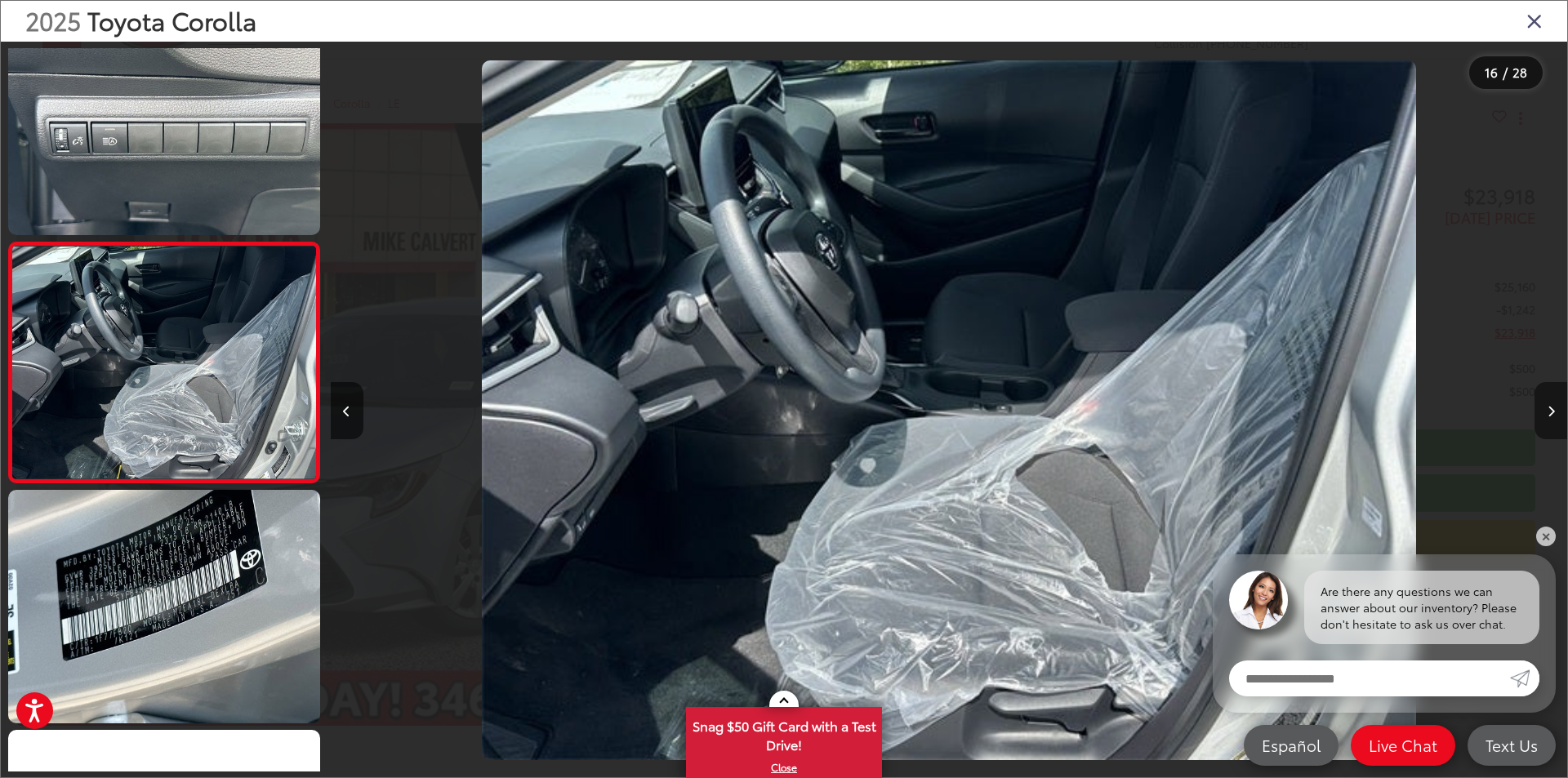
click at [1554, 401] on button "Next image" at bounding box center [1550, 410] width 32 height 57
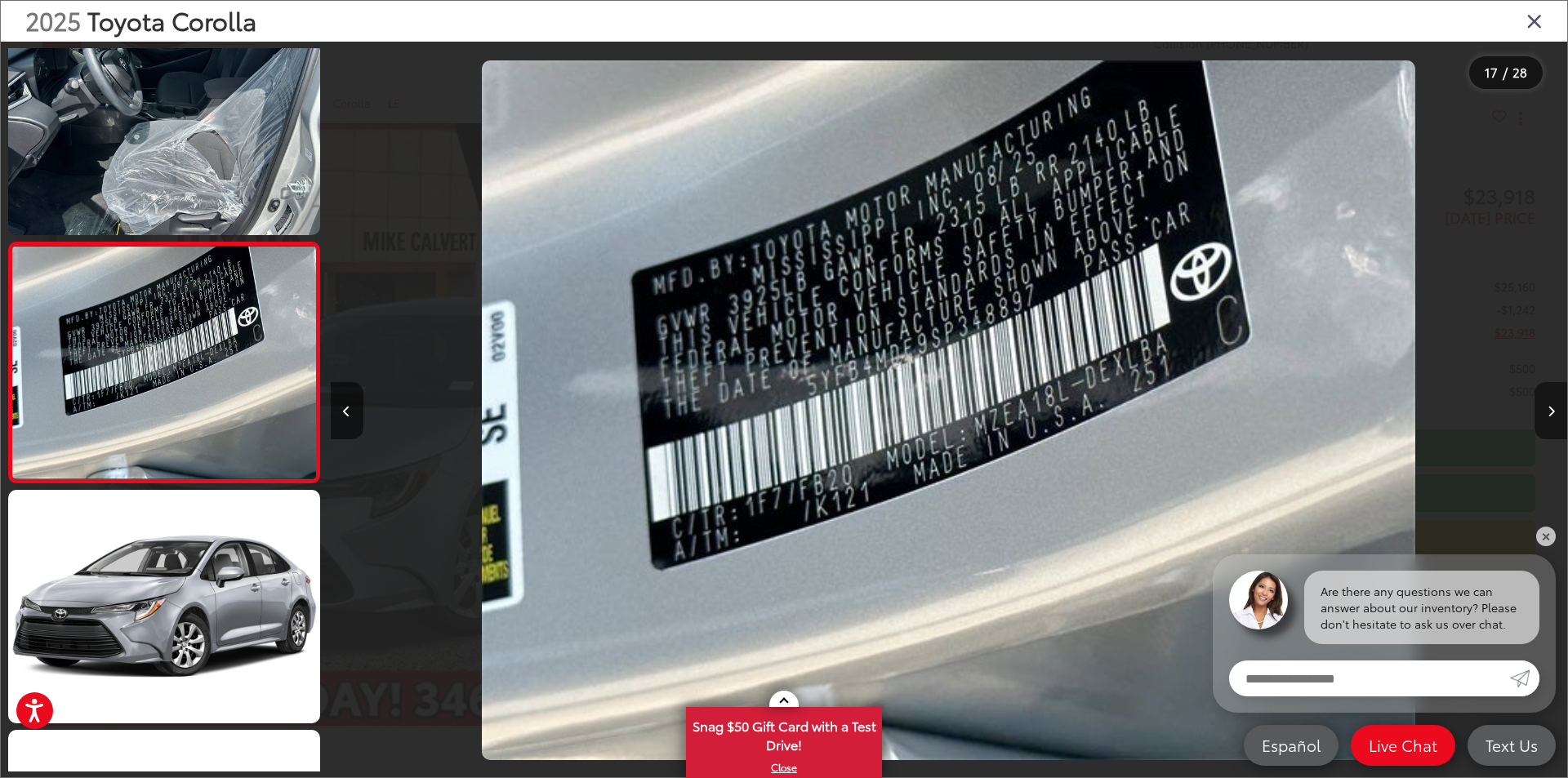
click at [1554, 401] on button "Next image" at bounding box center [1550, 410] width 32 height 57
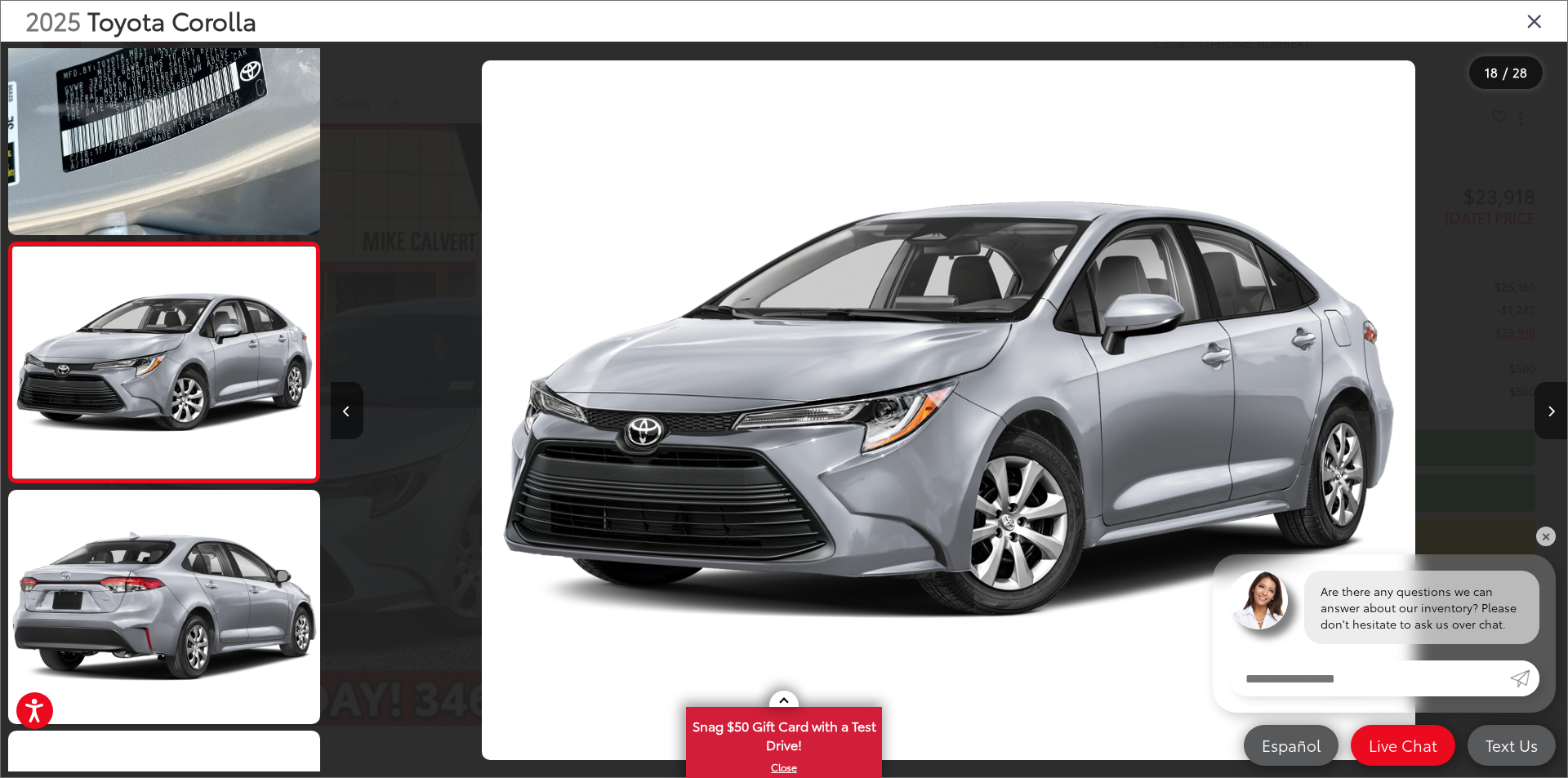
click at [1554, 401] on button "Next image" at bounding box center [1550, 410] width 32 height 57
